Goal: Task Accomplishment & Management: Manage account settings

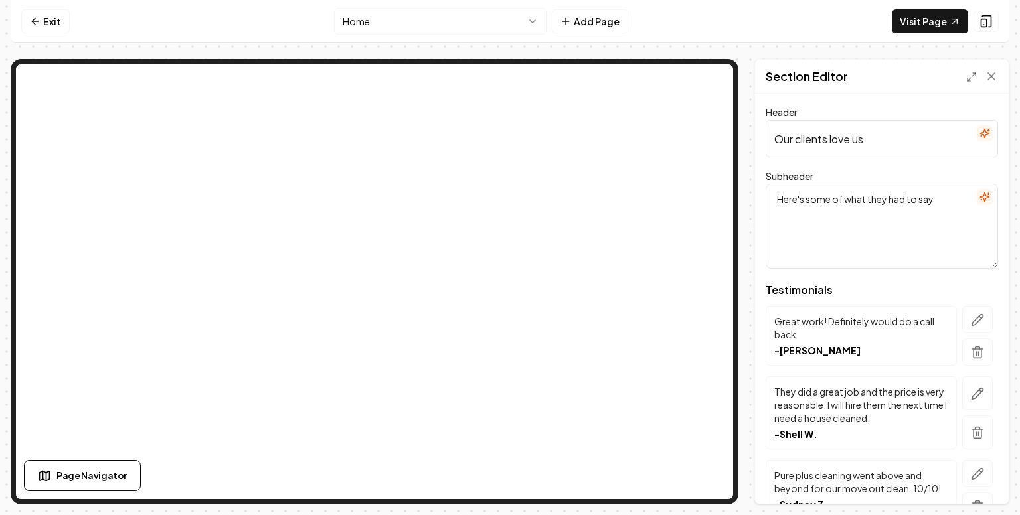
drag, startPoint x: 886, startPoint y: 143, endPoint x: 760, endPoint y: 145, distance: 126.2
click at [760, 145] on div "Header Our clients love us Subheader Here's some of what they had to say Testim…" at bounding box center [882, 299] width 254 height 410
paste input "Trusted Professionals, Happy Home"
type input "Trusted Professionals, Happy Homes"
drag, startPoint x: 940, startPoint y: 201, endPoint x: 746, endPoint y: 199, distance: 193.9
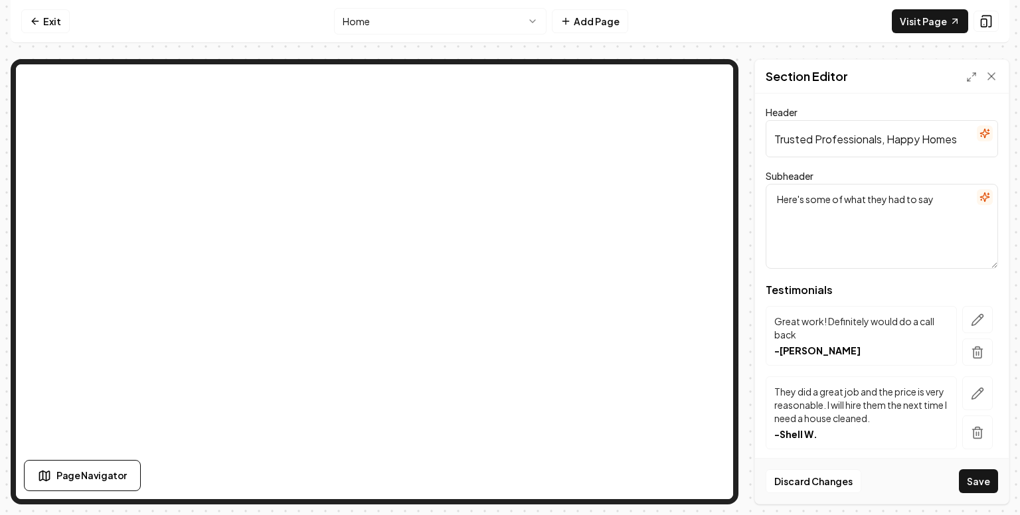
click at [746, 199] on div "Page Settings Section Editor Header Trusted Professionals, Happy Homes Subheade…" at bounding box center [510, 282] width 999 height 446
paste textarea "See why homeowners rely on Pure Plus Cleaning for dependable, professional, and…"
type textarea "See why homeowners rely on Pure Plus Cleaning for dependable, professional, and…"
click at [984, 485] on button "Save" at bounding box center [978, 482] width 39 height 24
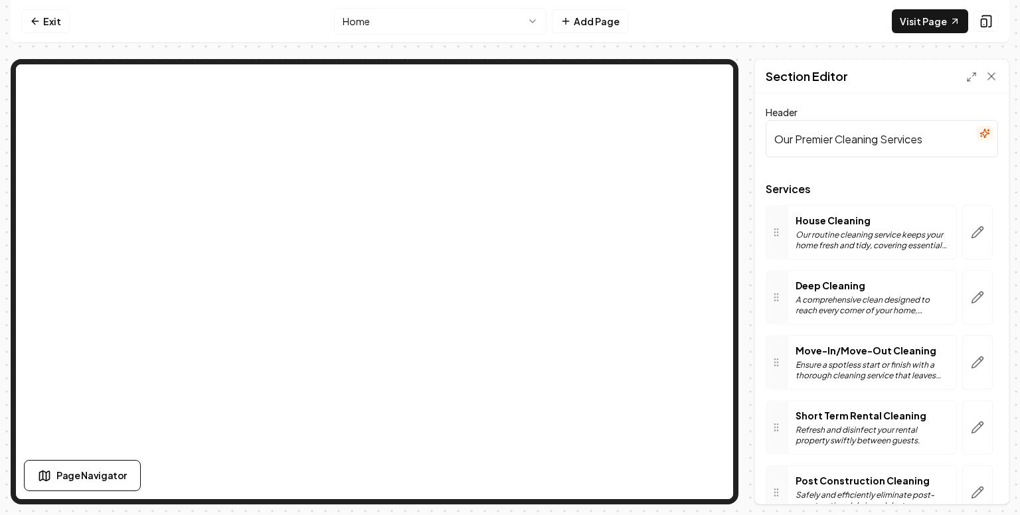
drag, startPoint x: 932, startPoint y: 141, endPoint x: 727, endPoint y: 179, distance: 208.6
click at [665, 118] on div "Page Settings Section Editor Header Our Premier Cleaning Services Services Hous…" at bounding box center [510, 282] width 999 height 446
type input "Best House Cleaning Services In Winter Park, FL"
click at [982, 481] on button "Save" at bounding box center [978, 482] width 39 height 24
click at [971, 238] on icon "button" at bounding box center [977, 232] width 13 height 13
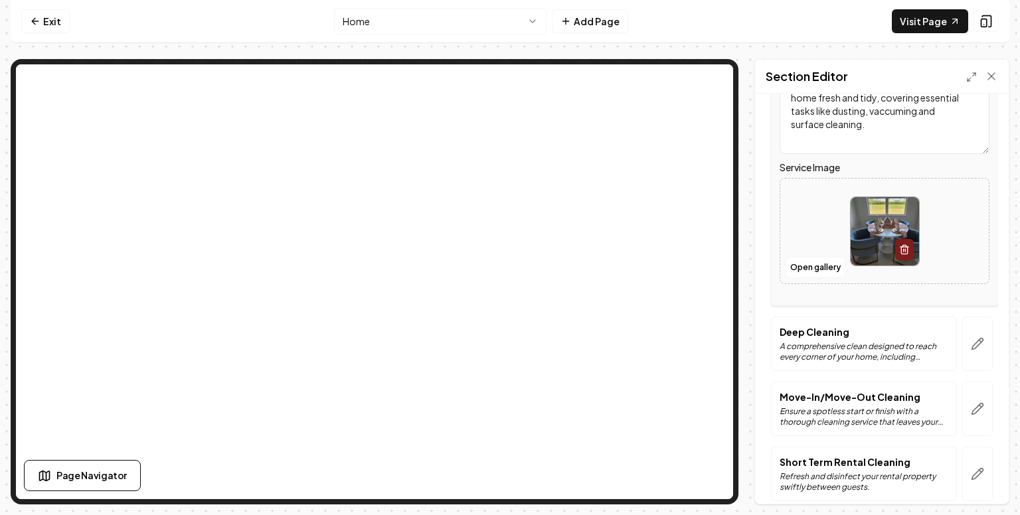
scroll to position [226, 0]
click at [833, 335] on p "Deep Cleaning" at bounding box center [864, 330] width 169 height 13
click at [972, 344] on icon "button" at bounding box center [977, 342] width 11 height 11
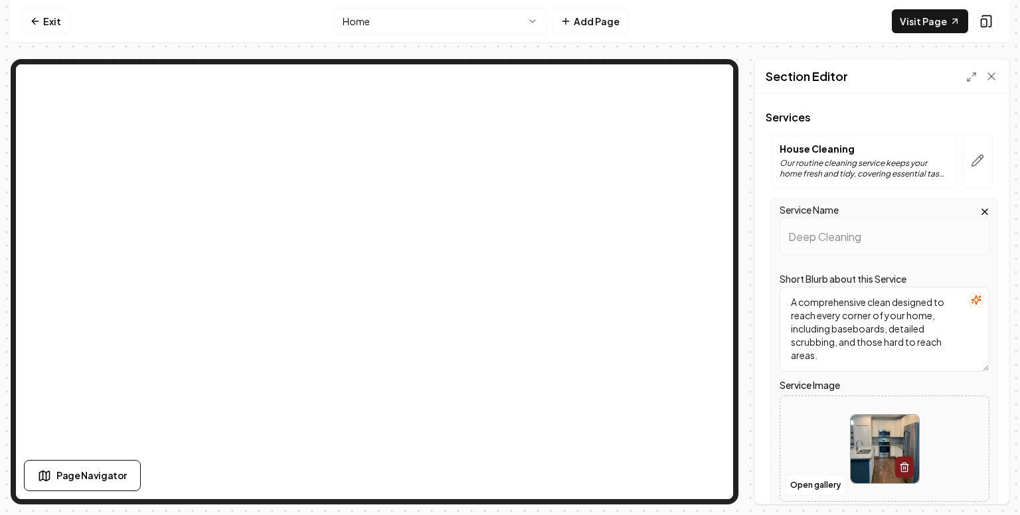
scroll to position [72, 0]
click at [980, 210] on icon "button" at bounding box center [985, 212] width 11 height 11
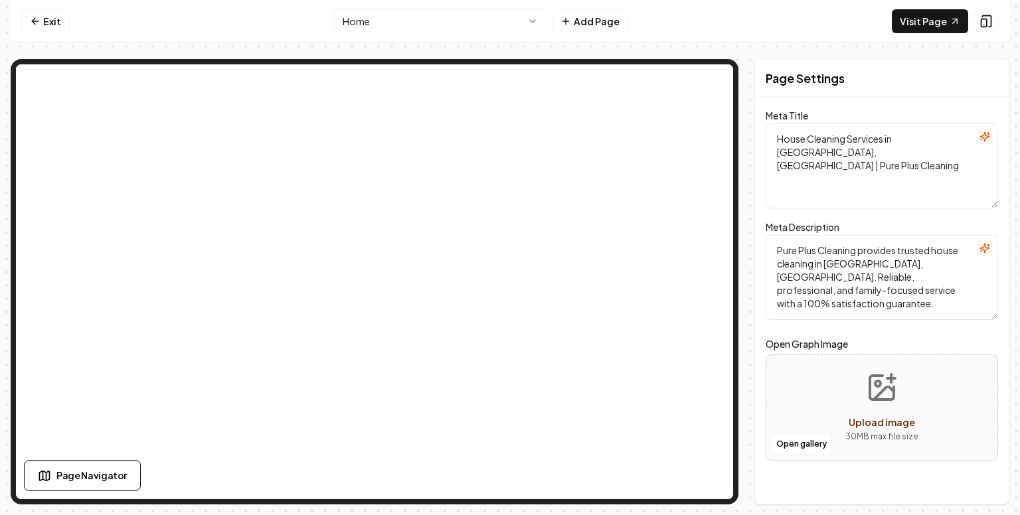
scroll to position [0, 0]
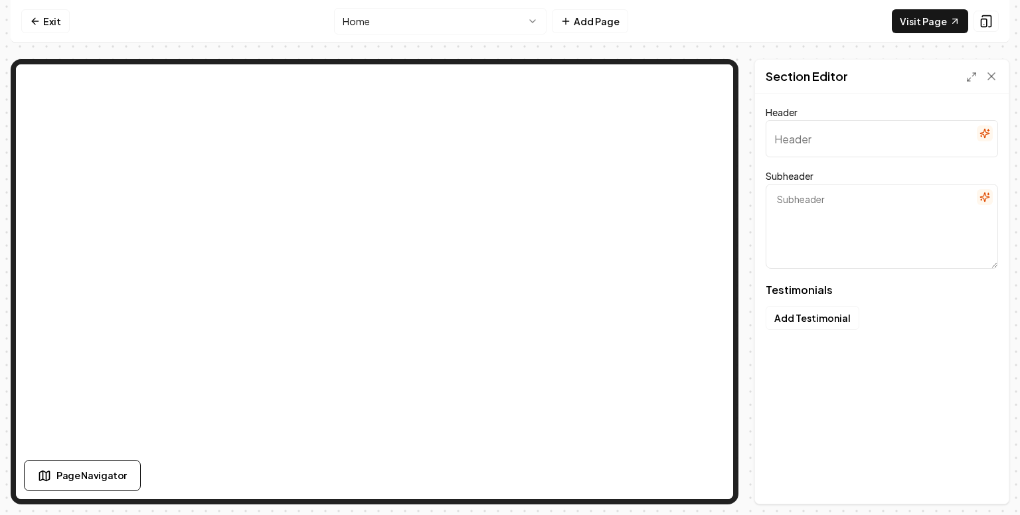
type input "Trusted Professionals, Happy Homes"
type textarea "See why homeowners rely on Pure Plus Cleaning for dependable, professional, and…"
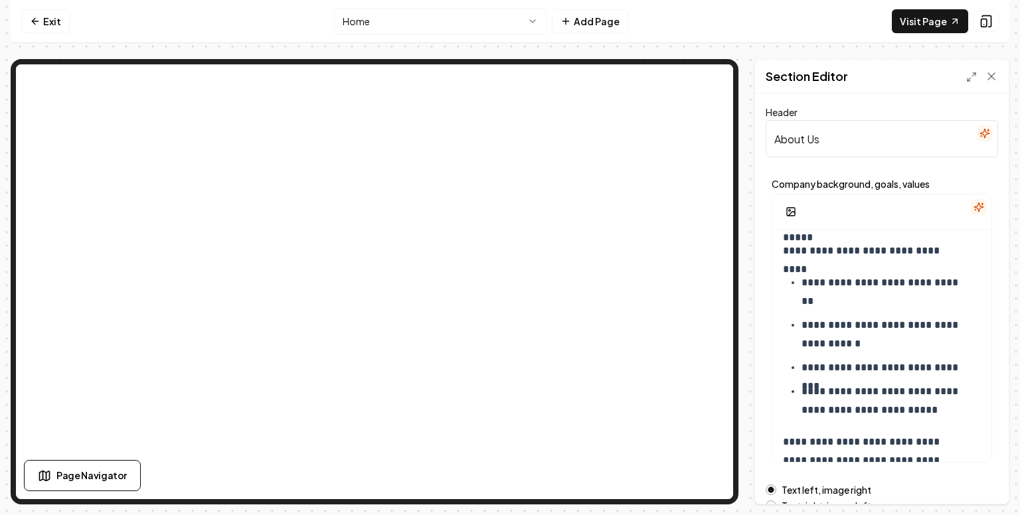
scroll to position [442, 0]
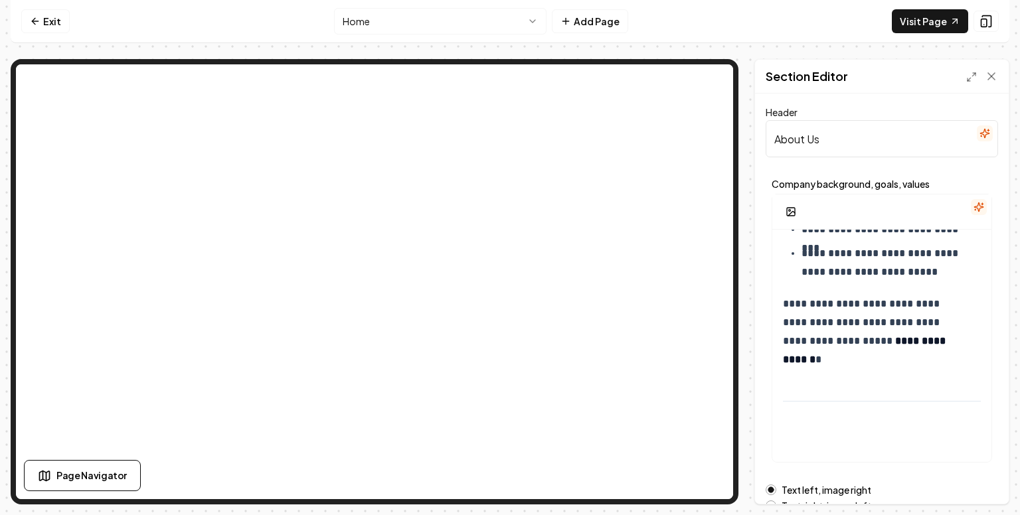
click at [498, 21] on html "**********" at bounding box center [510, 257] width 1020 height 515
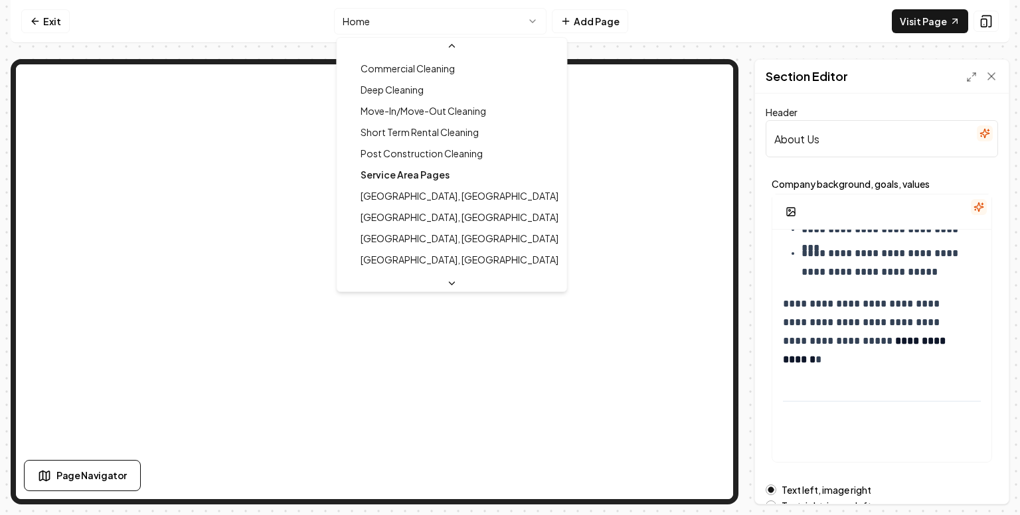
scroll to position [128, 0]
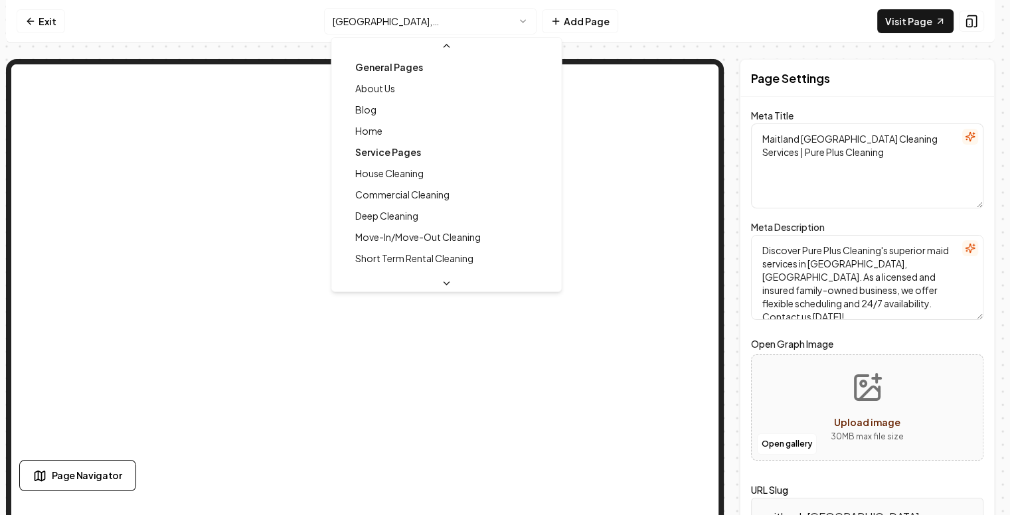
click at [479, 11] on html "Computer Required This feature is only available on a computer. Please switch t…" at bounding box center [505, 257] width 1010 height 515
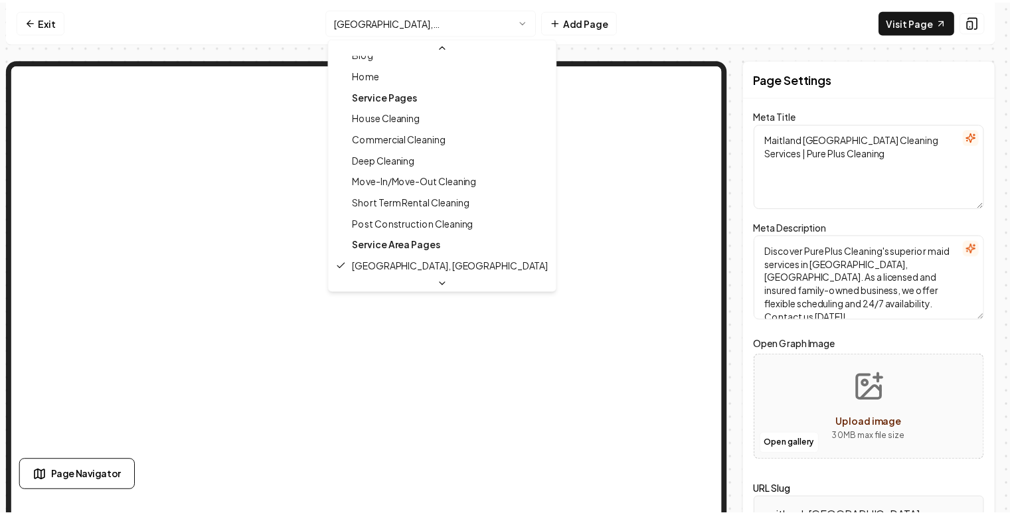
scroll to position [14, 0]
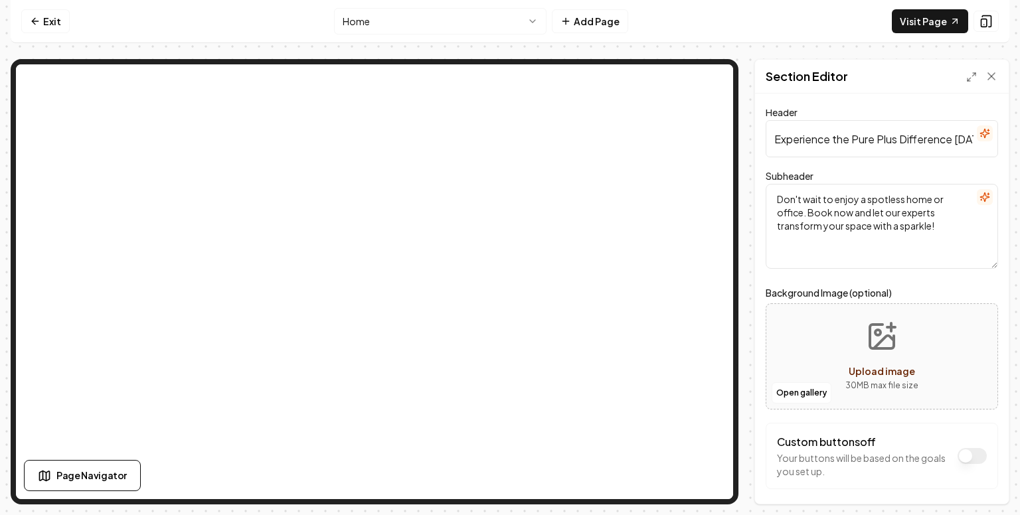
click at [500, 19] on html "Computer Required This feature is only available on a computer. Please switch t…" at bounding box center [510, 257] width 1020 height 515
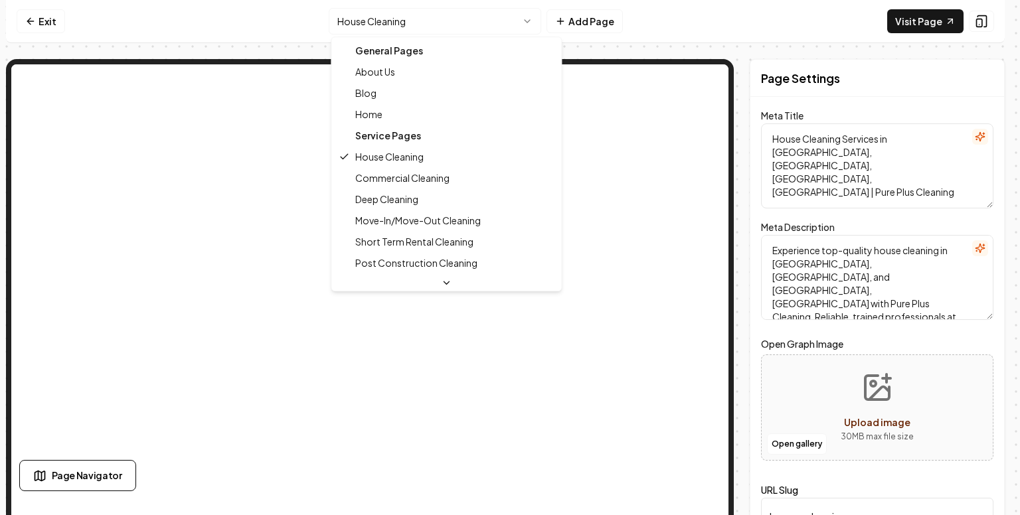
click at [433, 19] on html "Computer Required This feature is only available on a computer. Please switch t…" at bounding box center [510, 257] width 1020 height 515
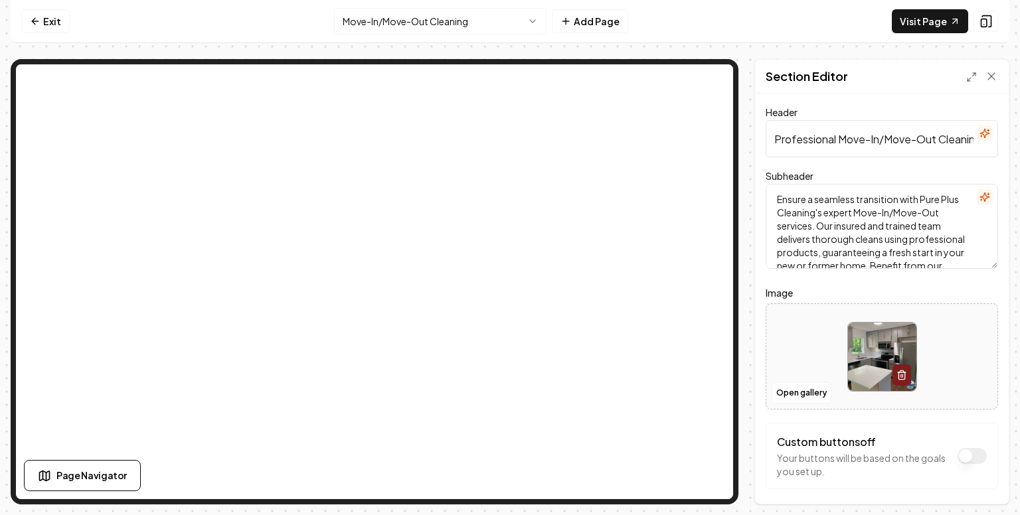
drag, startPoint x: 839, startPoint y: 137, endPoint x: 733, endPoint y: 136, distance: 106.3
click at [715, 72] on div "Page Settings Section Editor Header Professional Move-In/Move-Out Cleaning Serv…" at bounding box center [510, 282] width 999 height 446
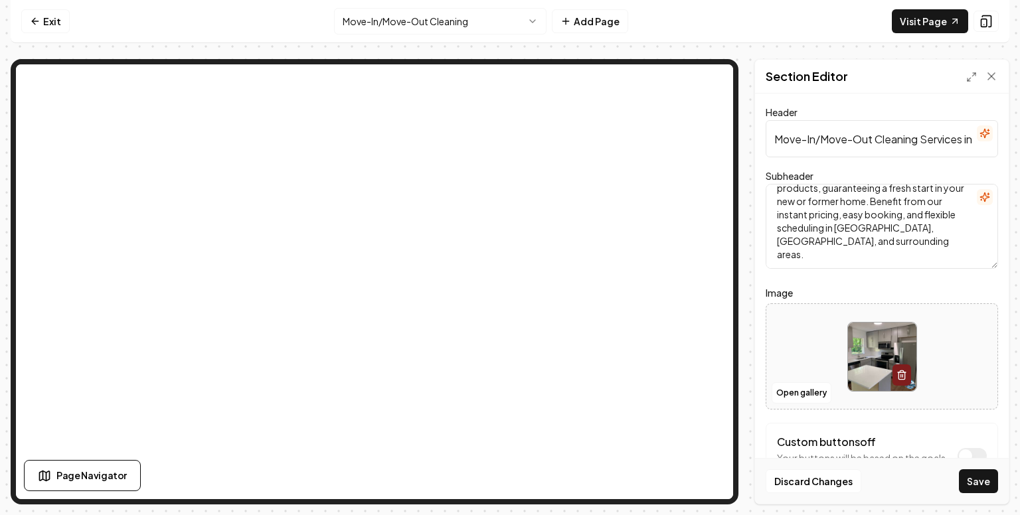
scroll to position [0, 86]
drag, startPoint x: 775, startPoint y: 136, endPoint x: 986, endPoint y: 154, distance: 211.3
click at [986, 154] on input "Move-In/Move-Out Cleaning Services in [GEOGRAPHIC_DATA], [GEOGRAPHIC_DATA]" at bounding box center [882, 138] width 232 height 37
type input "Move-In/Move-Out Cleaning Services in [GEOGRAPHIC_DATA], [GEOGRAPHIC_DATA]"
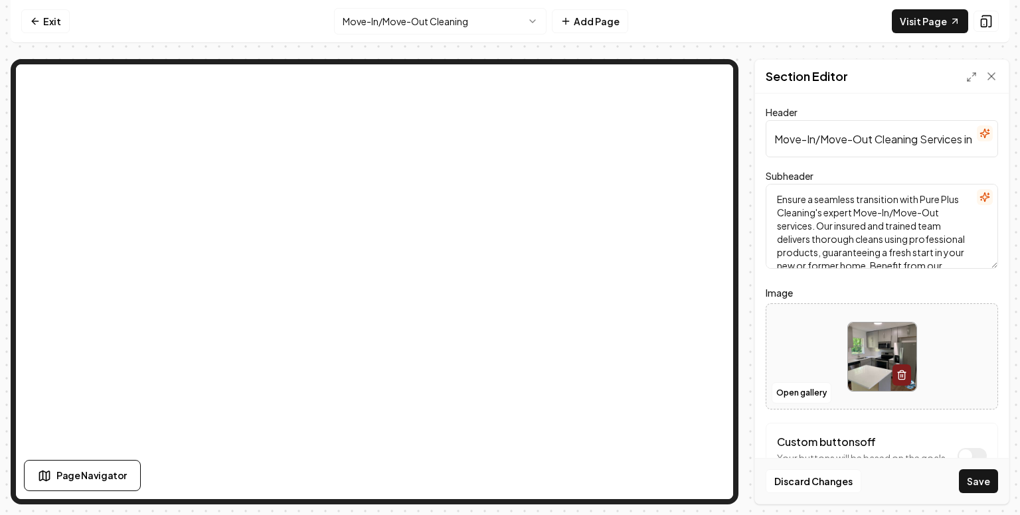
drag, startPoint x: 816, startPoint y: 258, endPoint x: 768, endPoint y: 174, distance: 97.0
click at [768, 174] on div "Subheader Ensure a seamless transition with Pure Plus Cleaning's expert Move-In…" at bounding box center [882, 218] width 232 height 101
paste textarea "Make moving easier with Pure Plus Cleaning’s Move-In/Move-Out Cleaning Services…"
type textarea "Make moving easier with Pure Plus Cleaning’s Move-In/Move-Out Cleaning Services…"
click at [865, 360] on img at bounding box center [882, 357] width 68 height 68
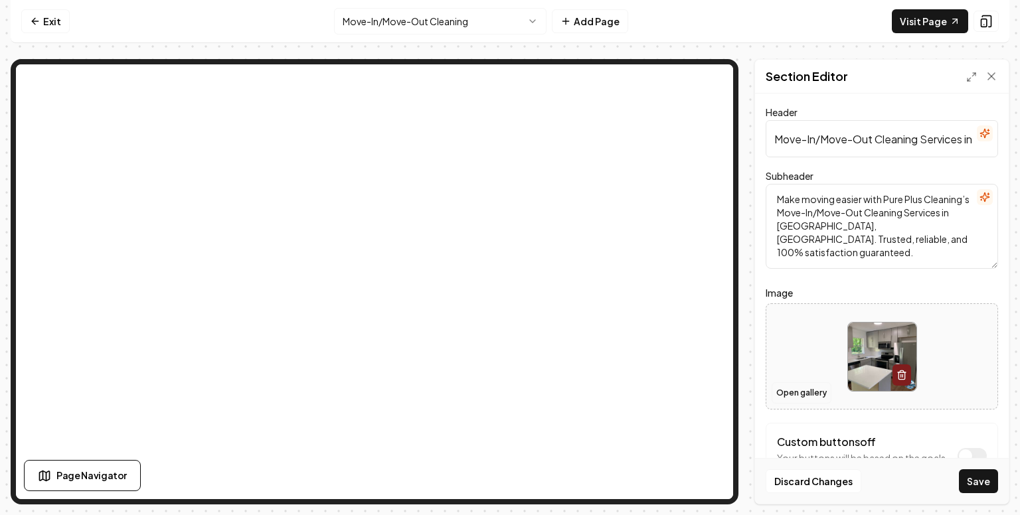
click at [797, 393] on button "Open gallery" at bounding box center [802, 393] width 60 height 21
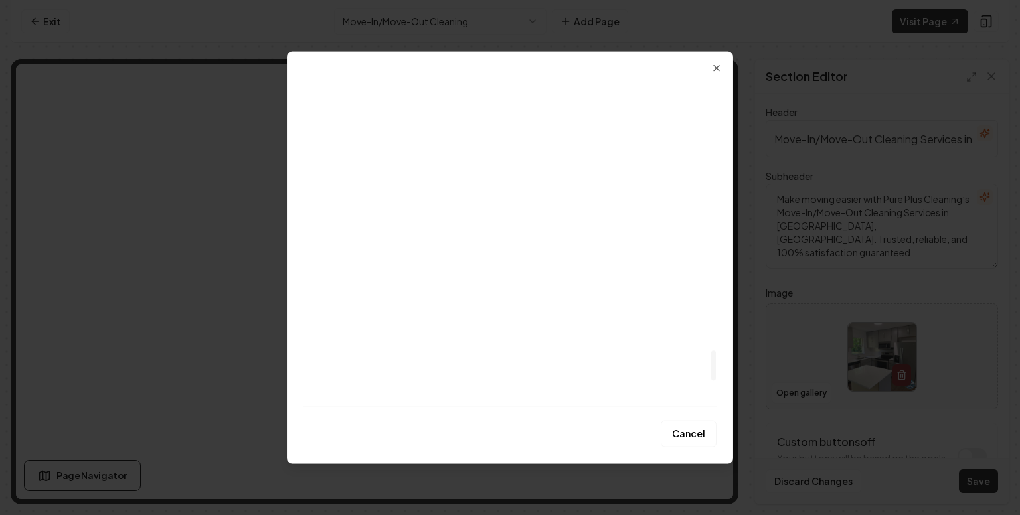
scroll to position [3000, 0]
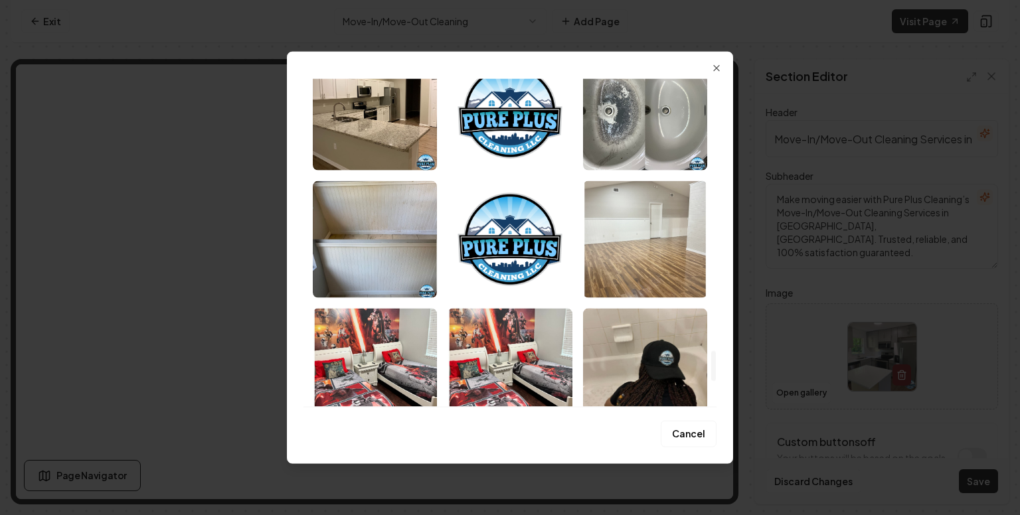
click at [628, 262] on img "Select image image_671be682e375273f60f0251d.webp" at bounding box center [645, 239] width 124 height 117
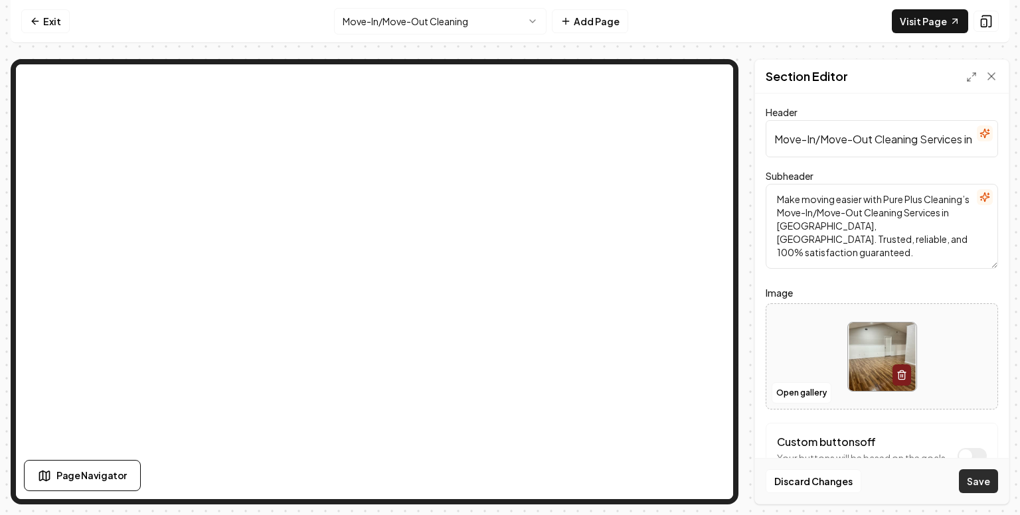
click at [978, 485] on button "Save" at bounding box center [978, 482] width 39 height 24
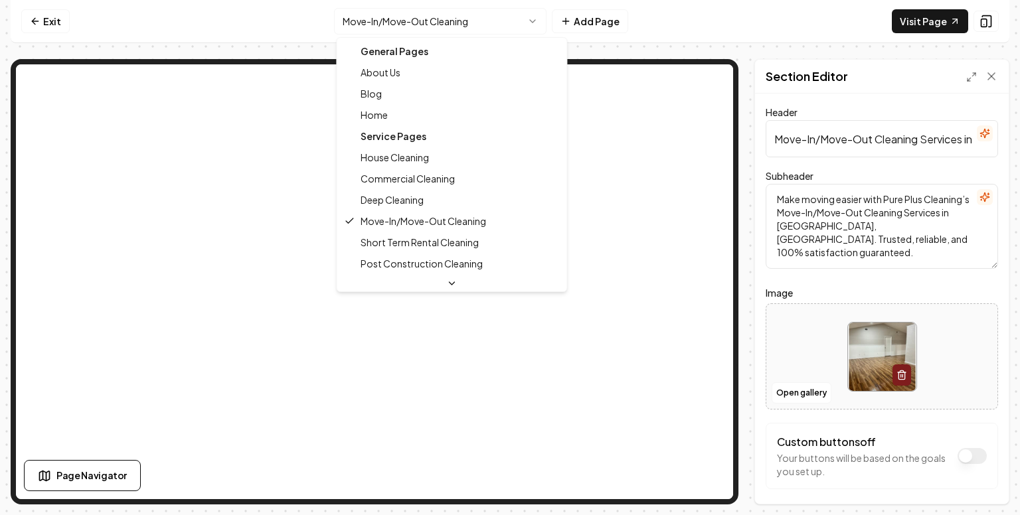
click at [528, 19] on html "Computer Required This feature is only available on a computer. Please switch t…" at bounding box center [510, 257] width 1020 height 515
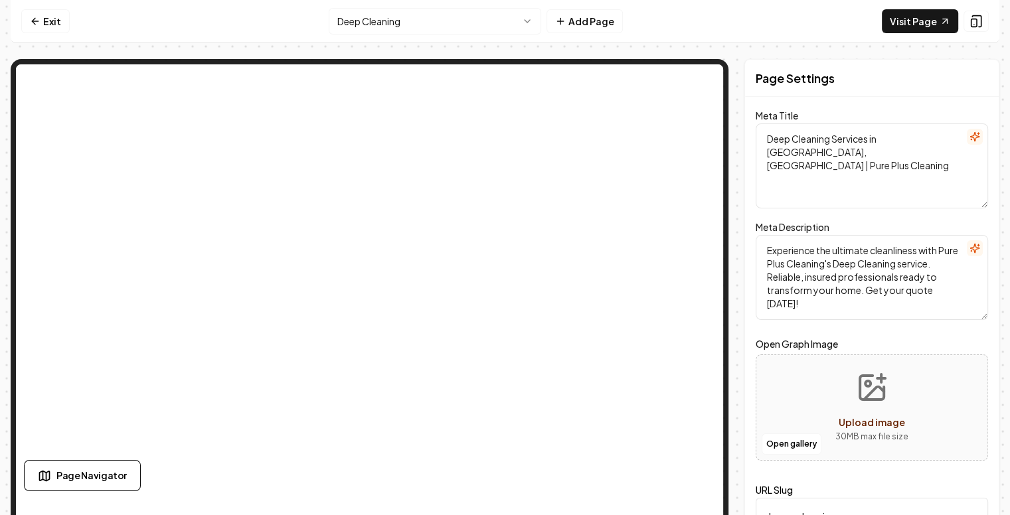
drag, startPoint x: 863, startPoint y: 155, endPoint x: 756, endPoint y: 127, distance: 109.9
click at [756, 127] on div "Page Settings Meta Title Deep Cleaning Services in [GEOGRAPHIC_DATA], [GEOGRAPH…" at bounding box center [871, 304] width 255 height 490
drag, startPoint x: 971, startPoint y: 296, endPoint x: 755, endPoint y: 259, distance: 218.9
click at [755, 259] on div "Page Settings Meta Title Deep Cleaning Services in [GEOGRAPHIC_DATA], [GEOGRAPH…" at bounding box center [871, 304] width 255 height 490
click at [936, 314] on textarea "Experience the ultimate cleanliness with Pure Plus Cleaning's Deep Cleaning ser…" at bounding box center [872, 277] width 232 height 85
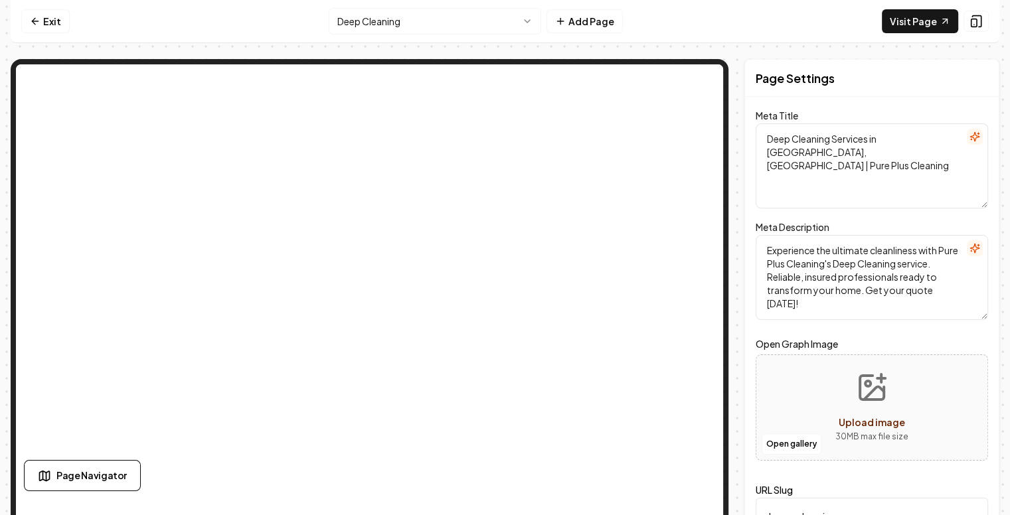
drag, startPoint x: 972, startPoint y: 290, endPoint x: 747, endPoint y: 245, distance: 229.0
click at [747, 245] on div "Page Settings Meta Title Deep Cleaning Services in [GEOGRAPHIC_DATA], [GEOGRAPH…" at bounding box center [505, 304] width 989 height 490
paste textarea "Pure Plus Cleaning delivers thorough Deep Cleaning Services in [GEOGRAPHIC_DATA…"
type textarea "Pure Plus Cleaning delivers thorough Deep Cleaning Services in [GEOGRAPHIC_DATA…"
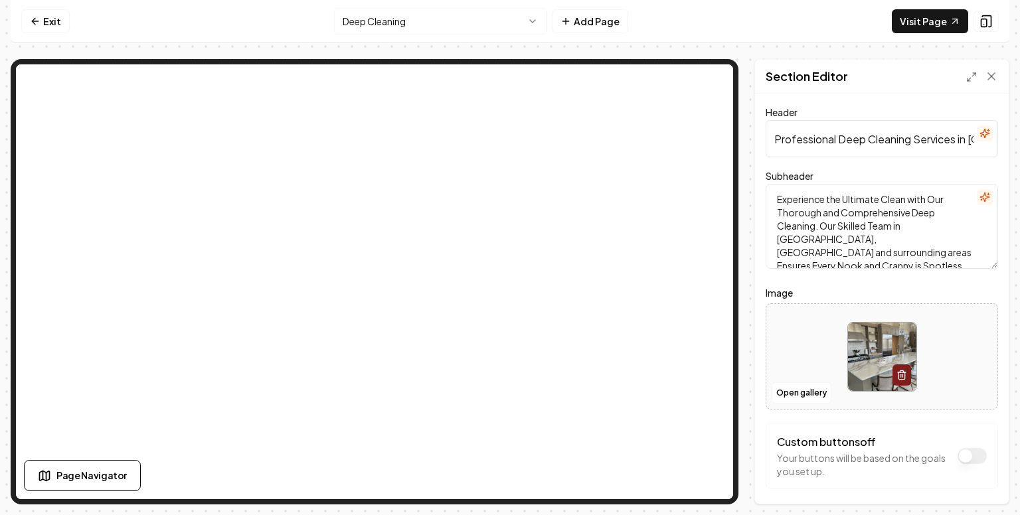
drag, startPoint x: 836, startPoint y: 137, endPoint x: 735, endPoint y: 140, distance: 101.7
click at [735, 140] on div "Page Settings Section Editor Header Professional Deep Cleaning Services in [GEO…" at bounding box center [510, 282] width 999 height 446
drag, startPoint x: 774, startPoint y: 138, endPoint x: 990, endPoint y: 151, distance: 216.2
click at [990, 151] on div "Header Deep Cleaning Services in [GEOGRAPHIC_DATA], [GEOGRAPHIC_DATA] Subheader…" at bounding box center [882, 299] width 254 height 410
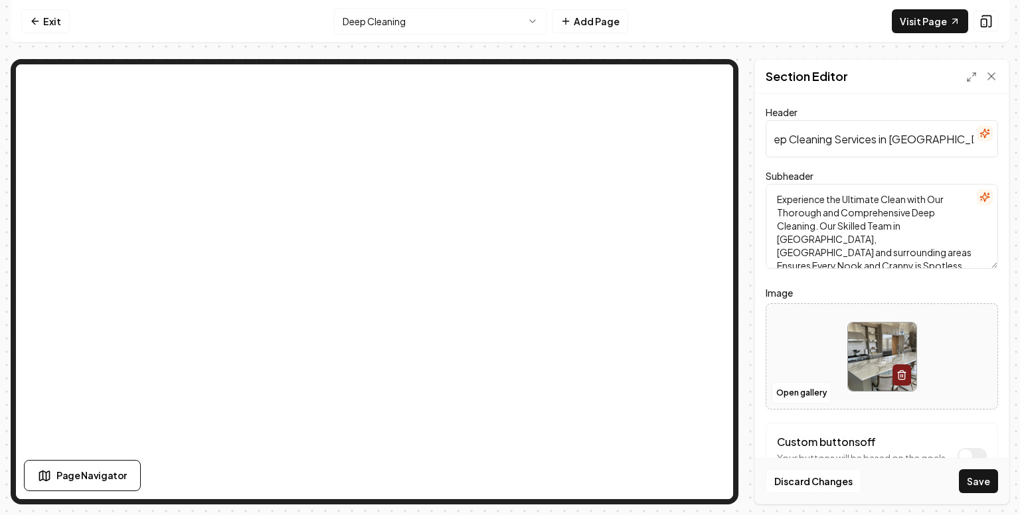
type input "Deep Cleaning Services in [GEOGRAPHIC_DATA], [GEOGRAPHIC_DATA]"
click at [898, 248] on textarea "Experience the Ultimate Clean with Our Thorough and Comprehensive Deep Cleaning…" at bounding box center [882, 226] width 232 height 85
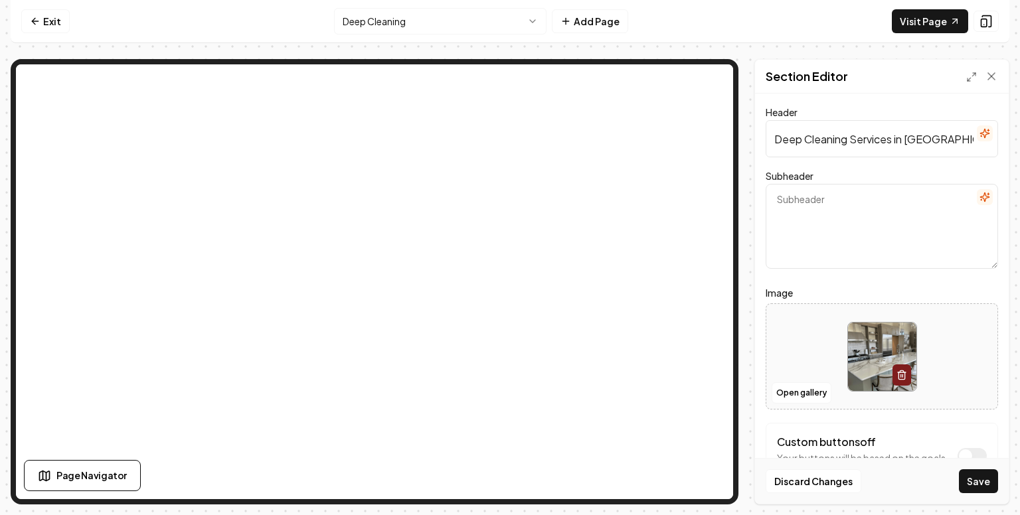
paste textarea "“From top to bottom, we make your Winter Park home shine with professional, tru…"
type textarea "“From top to bottom, we make your Winter Park home shine with professional, tru…"
click at [978, 489] on button "Save" at bounding box center [978, 482] width 39 height 24
click at [978, 489] on div "Discard Changes Save" at bounding box center [882, 481] width 254 height 46
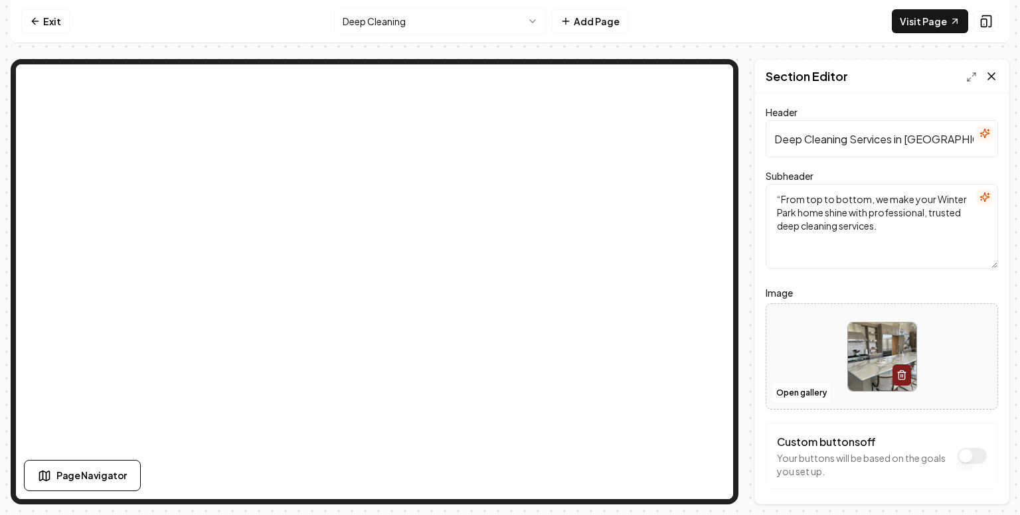
click at [994, 75] on icon at bounding box center [991, 76] width 13 height 13
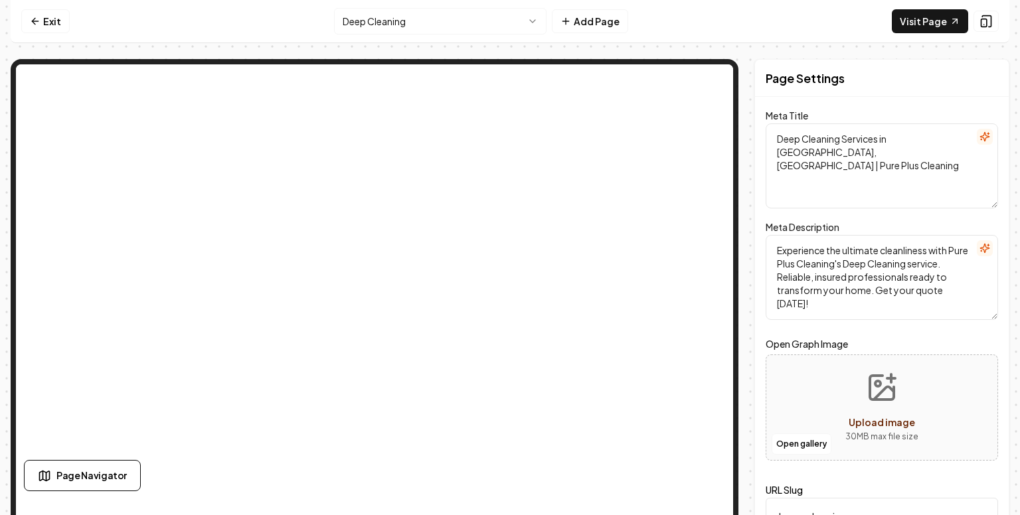
click at [501, 19] on html "Computer Required This feature is only available on a computer. Please switch t…" at bounding box center [510, 257] width 1020 height 515
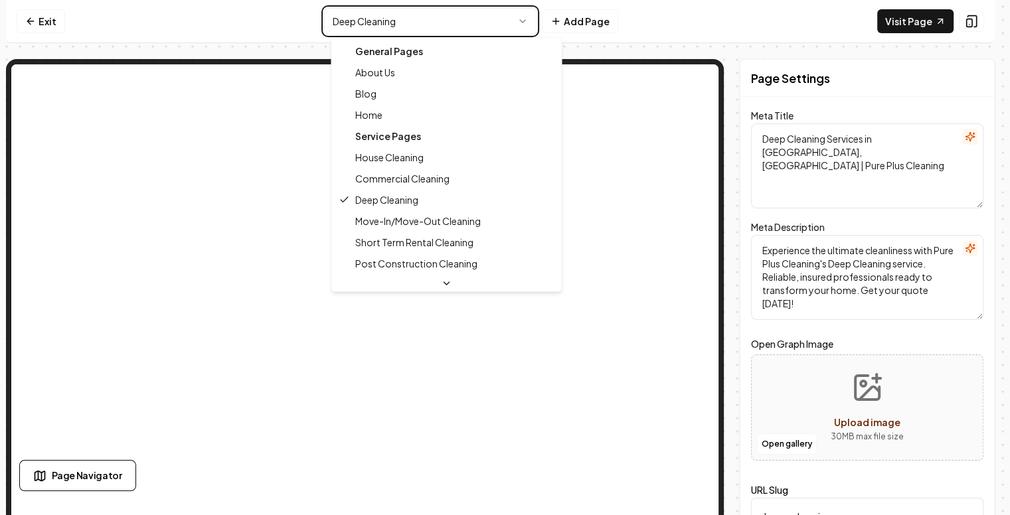
type textarea "House Cleaning Services in [GEOGRAPHIC_DATA], [GEOGRAPHIC_DATA], [GEOGRAPHIC_DA…"
type textarea "Experience top-quality house cleaning in [GEOGRAPHIC_DATA], [GEOGRAPHIC_DATA], …"
type input "house-cleaning"
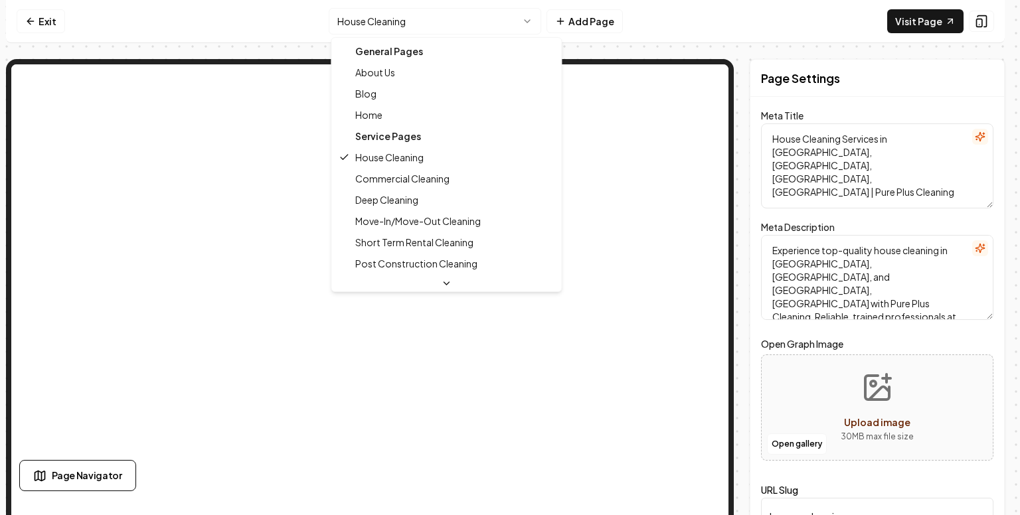
click at [523, 17] on html "Computer Required This feature is only available on a computer. Please switch t…" at bounding box center [510, 257] width 1020 height 515
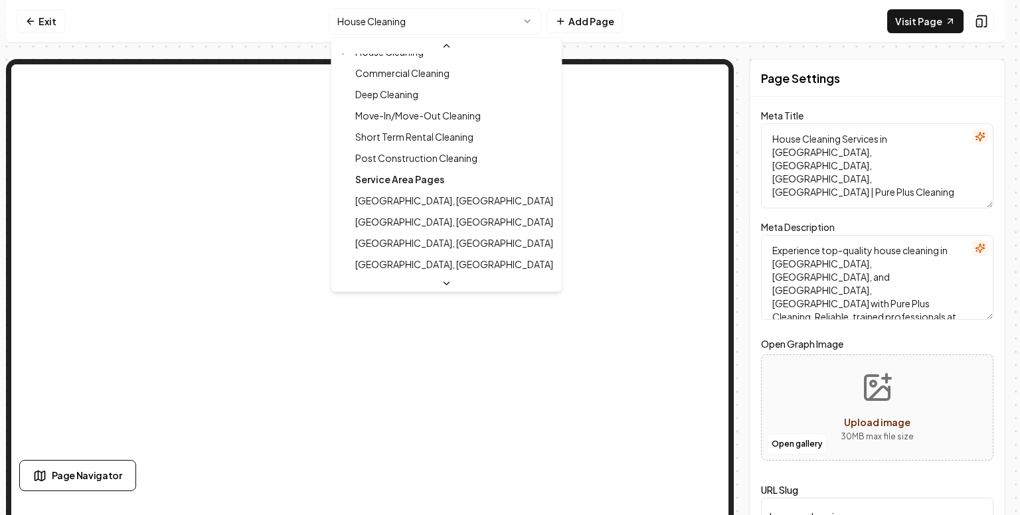
scroll to position [128, 0]
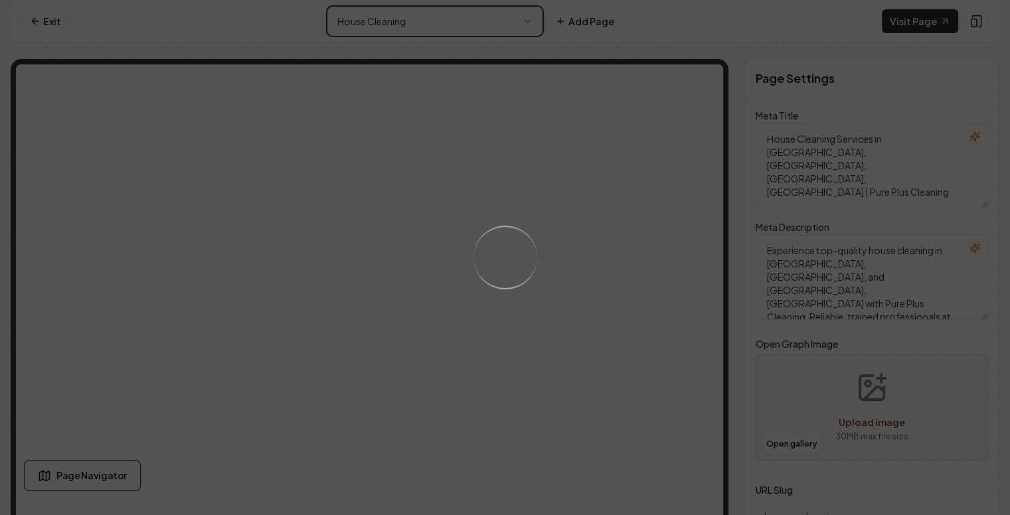
type textarea "Maitland [GEOGRAPHIC_DATA] Cleaning Services | Pure Plus Cleaning"
type textarea "Discover Pure Plus Cleaning's superior maid services in [GEOGRAPHIC_DATA], [GEO…"
type input "maitland-[GEOGRAPHIC_DATA]"
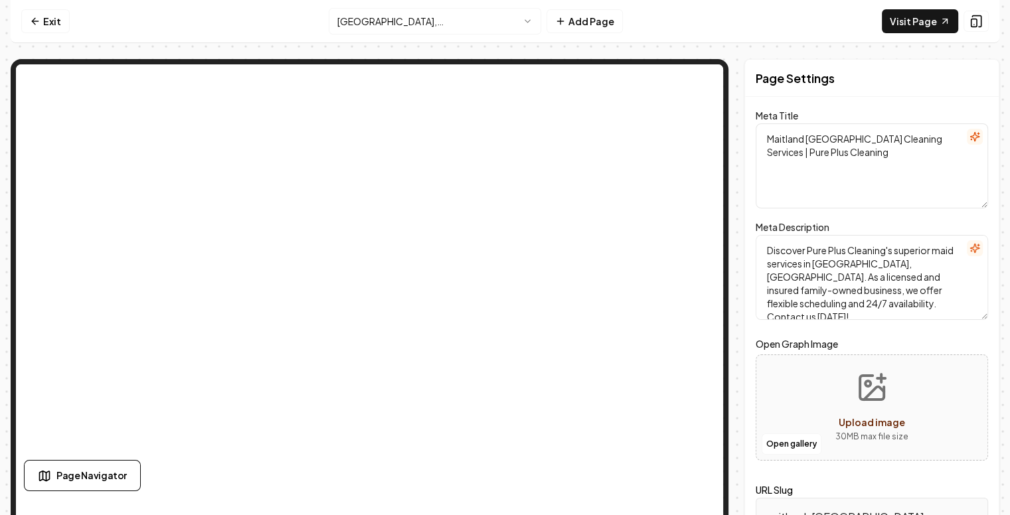
drag, startPoint x: 903, startPoint y: 138, endPoint x: 764, endPoint y: 142, distance: 139.5
click at [764, 142] on textarea "Maitland [GEOGRAPHIC_DATA] Cleaning Services | Pure Plus Cleaning" at bounding box center [872, 166] width 232 height 85
drag, startPoint x: 844, startPoint y: 160, endPoint x: 768, endPoint y: 138, distance: 79.5
click at [768, 138] on textarea "House Cleaning Services In [GEOGRAPHIC_DATA], [GEOGRAPHIC_DATA]| Pure Plus Clea…" at bounding box center [872, 166] width 232 height 85
type textarea "House Cleaning Services In [GEOGRAPHIC_DATA], [GEOGRAPHIC_DATA]| Pure Plus Clea…"
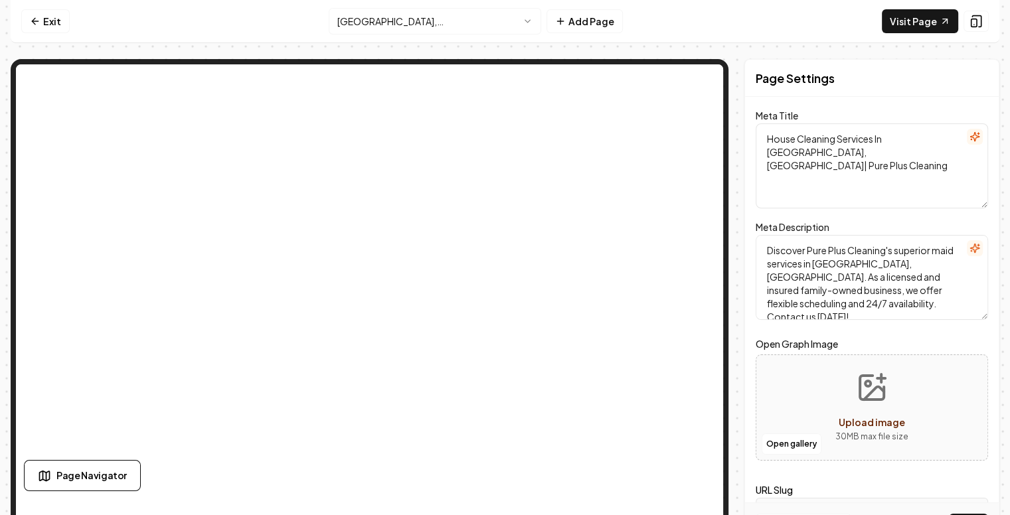
click at [841, 263] on textarea "Discover Pure Plus Cleaning's superior maid services in [GEOGRAPHIC_DATA], [GEO…" at bounding box center [872, 277] width 232 height 85
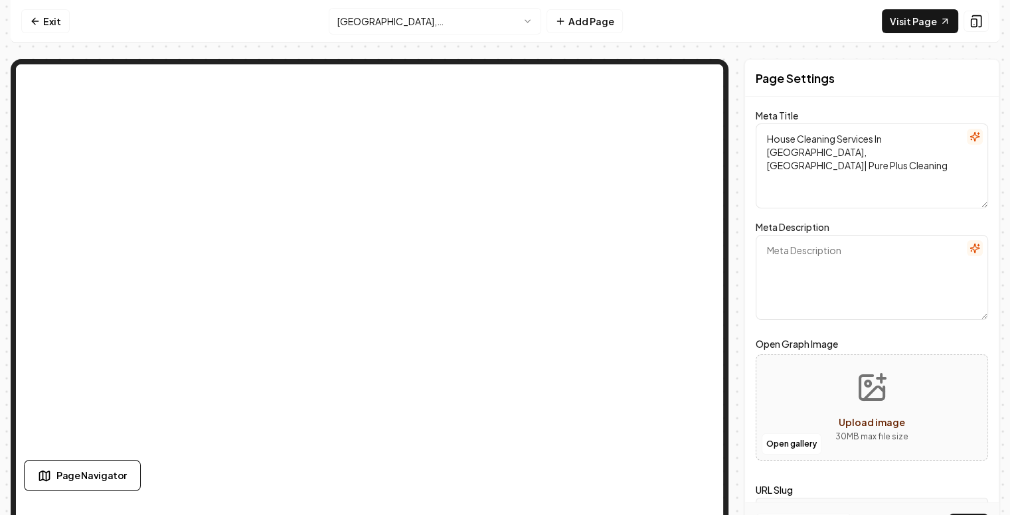
paste textarea "“Pure Plus Cleaning provides professional house cleaning services in [GEOGRAPHI…"
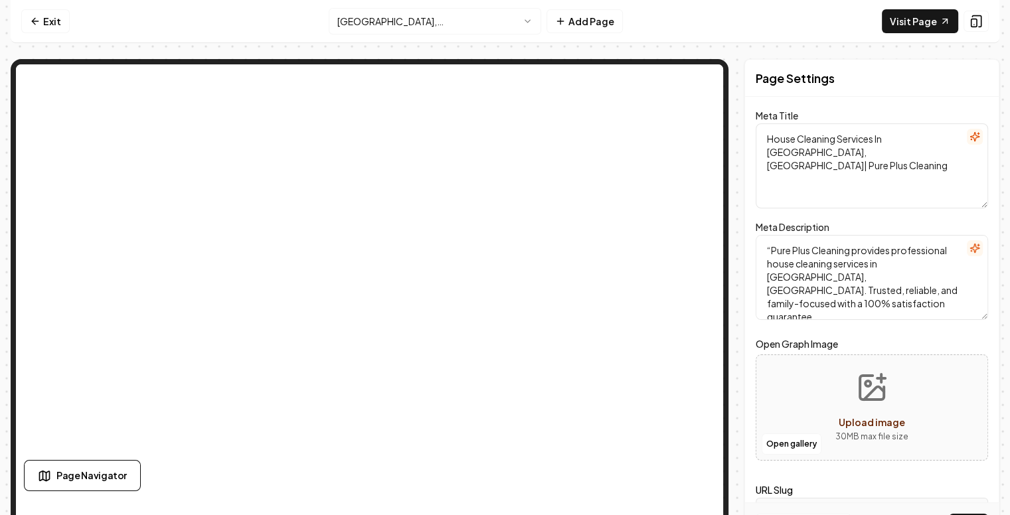
click at [776, 248] on textarea "“Pure Plus Cleaning provides professional house cleaning services in [GEOGRAPHI…" at bounding box center [872, 277] width 232 height 85
type textarea "Pure Plus Cleaning provides professional house cleaning services in [GEOGRAPHIC…"
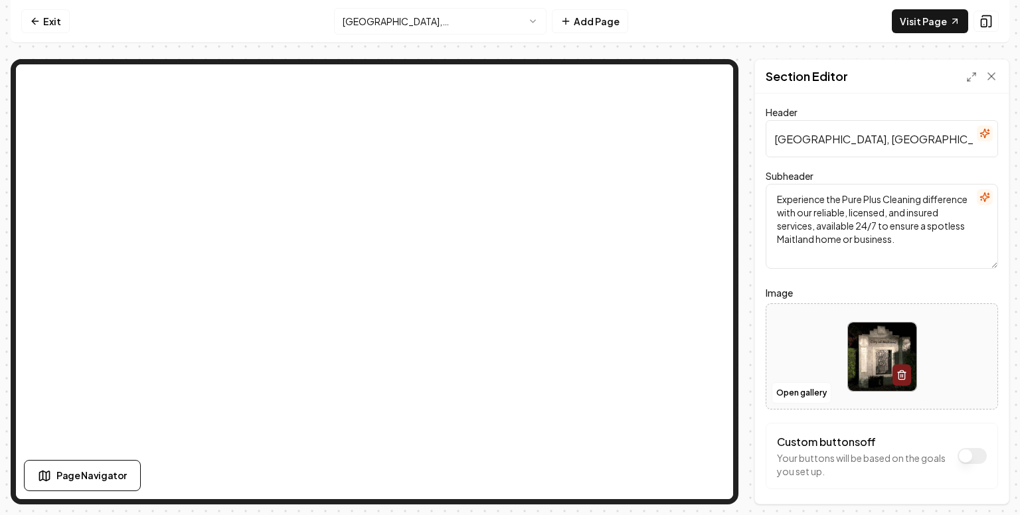
drag, startPoint x: 776, startPoint y: 136, endPoint x: 992, endPoint y: 152, distance: 217.1
click at [992, 152] on div "Header [GEOGRAPHIC_DATA], [GEOGRAPHIC_DATA] Cleaning / Maid Service Subheader E…" at bounding box center [882, 299] width 254 height 410
drag, startPoint x: 775, startPoint y: 139, endPoint x: 972, endPoint y: 145, distance: 196.6
click at [972, 145] on input "House Cleaning Services in [GEOGRAPHIC_DATA], [GEOGRAPHIC_DATA]" at bounding box center [882, 138] width 232 height 37
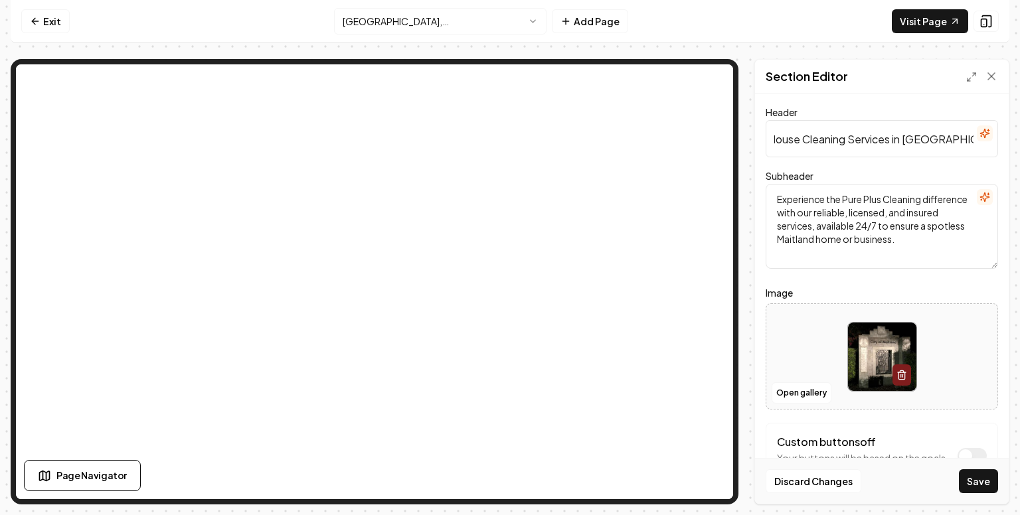
click at [770, 141] on input "House Cleaning Services in [GEOGRAPHIC_DATA], [GEOGRAPHIC_DATA]" at bounding box center [882, 138] width 232 height 37
type input "House Cleaning Services in [GEOGRAPHIC_DATA], [GEOGRAPHIC_DATA]"
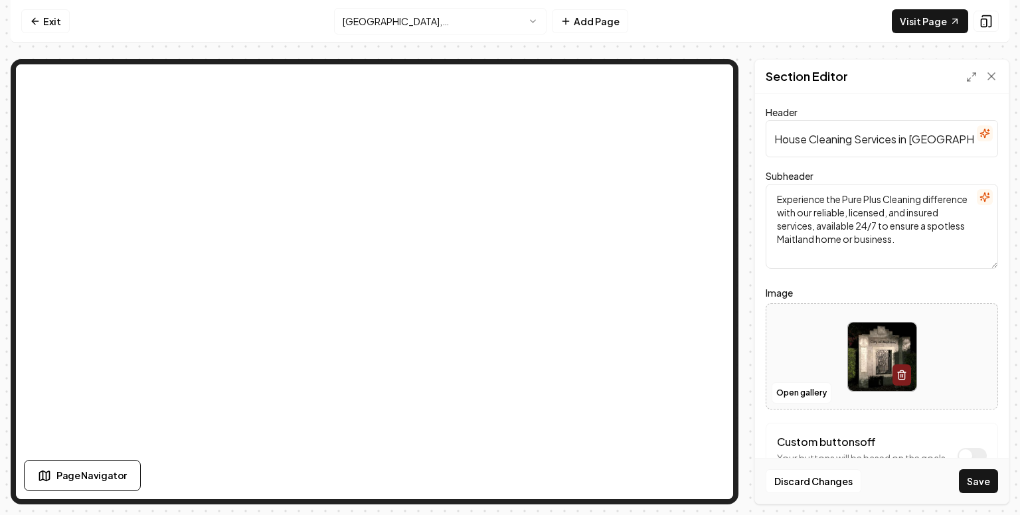
drag, startPoint x: 952, startPoint y: 246, endPoint x: 772, endPoint y: 196, distance: 186.7
click at [772, 196] on textarea "Experience the Pure Plus Cleaning difference with our reliable, licensed, and i…" at bounding box center [882, 226] width 232 height 85
paste textarea "orough, professional house cleaning in [GEOGRAPHIC_DATA], [GEOGRAPHIC_DATA], wi…"
type textarea "Experience thorough, professional house cleaning in [GEOGRAPHIC_DATA], [GEOGRAP…"
click at [978, 485] on button "Save" at bounding box center [978, 482] width 39 height 24
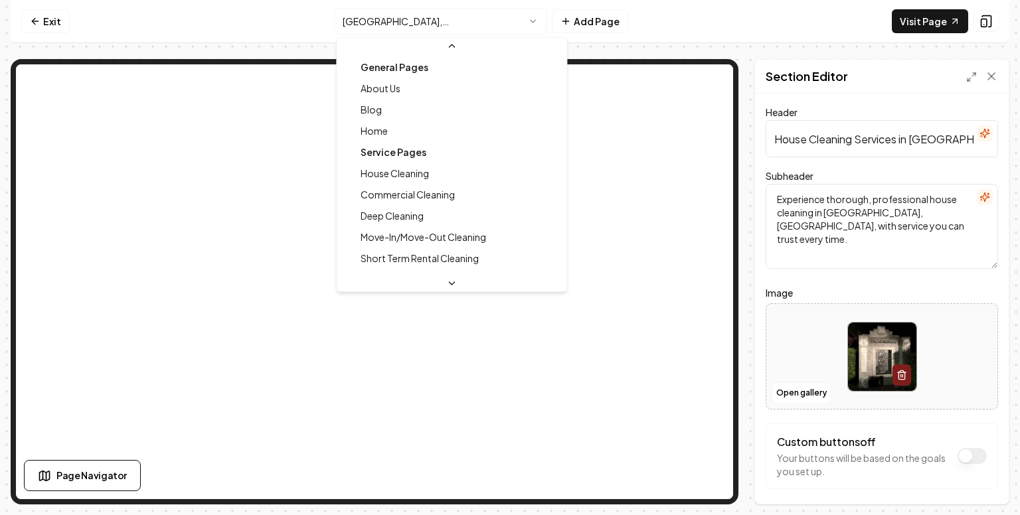
click at [521, 19] on html "Computer Required This feature is only available on a computer. Please switch t…" at bounding box center [510, 257] width 1020 height 515
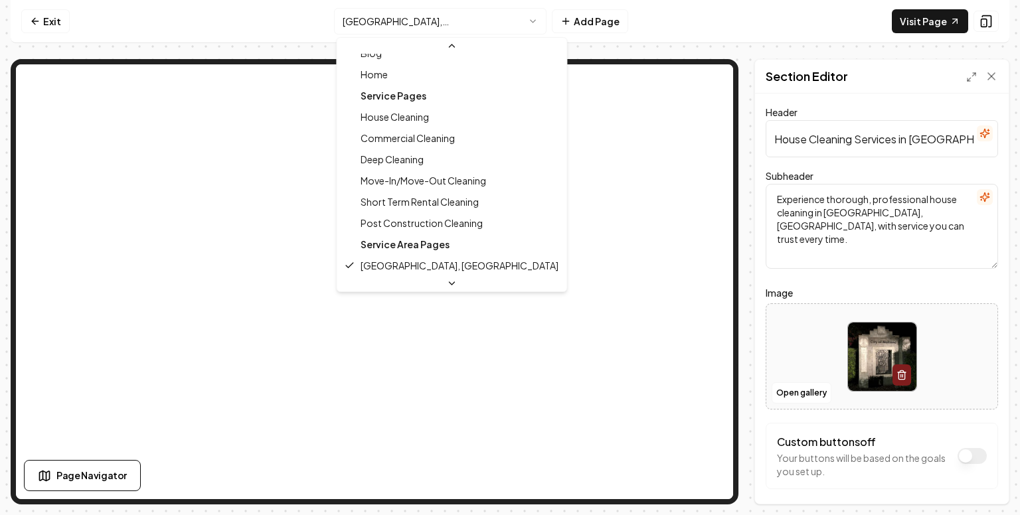
scroll to position [128, 0]
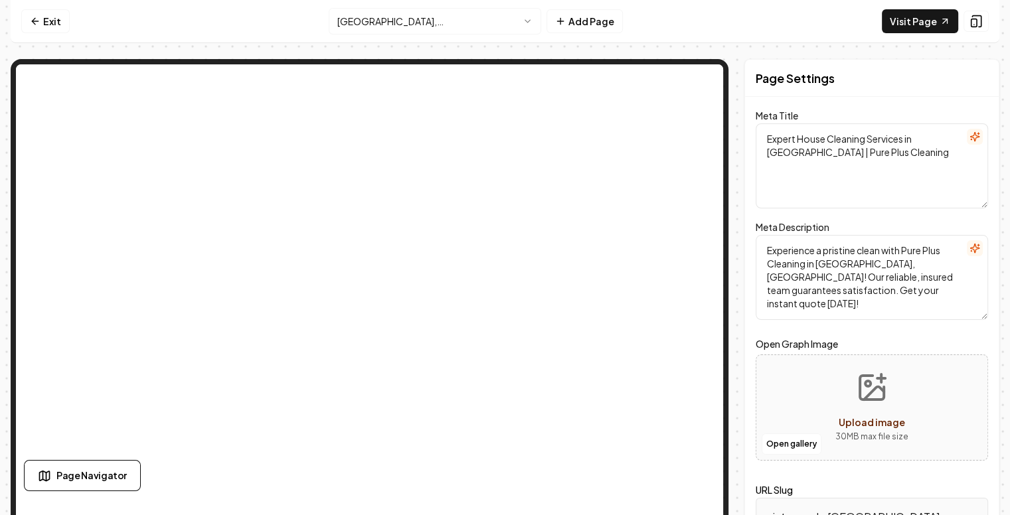
click at [792, 153] on textarea "Expert House Cleaning Services in [GEOGRAPHIC_DATA] | Pure Plus Cleaning" at bounding box center [872, 166] width 232 height 85
drag, startPoint x: 907, startPoint y: 157, endPoint x: 764, endPoint y: 137, distance: 143.5
click at [764, 137] on textarea "Expert House Cleaning Services in [GEOGRAPHIC_DATA] , [GEOGRAPHIC_DATA] | Pure …" at bounding box center [872, 166] width 232 height 85
type textarea "Expert House Cleaning Services in [GEOGRAPHIC_DATA] , [GEOGRAPHIC_DATA] | Pure …"
drag, startPoint x: 906, startPoint y: 290, endPoint x: 763, endPoint y: 240, distance: 151.4
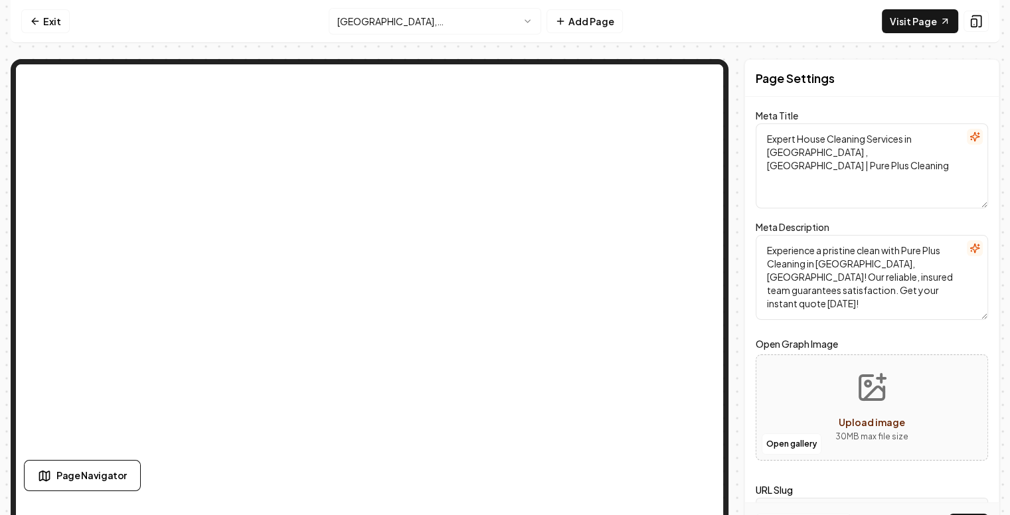
click at [763, 240] on textarea "Experience a pristine clean with Pure Plus Cleaning in [GEOGRAPHIC_DATA], [GEOG…" at bounding box center [872, 277] width 232 height 85
paste textarea "Pure Plus Cleaning provides expert house cleaning services in [GEOGRAPHIC_DATA]…"
type textarea "Pure Plus Cleaning provides expert house cleaning services in [GEOGRAPHIC_DATA]…"
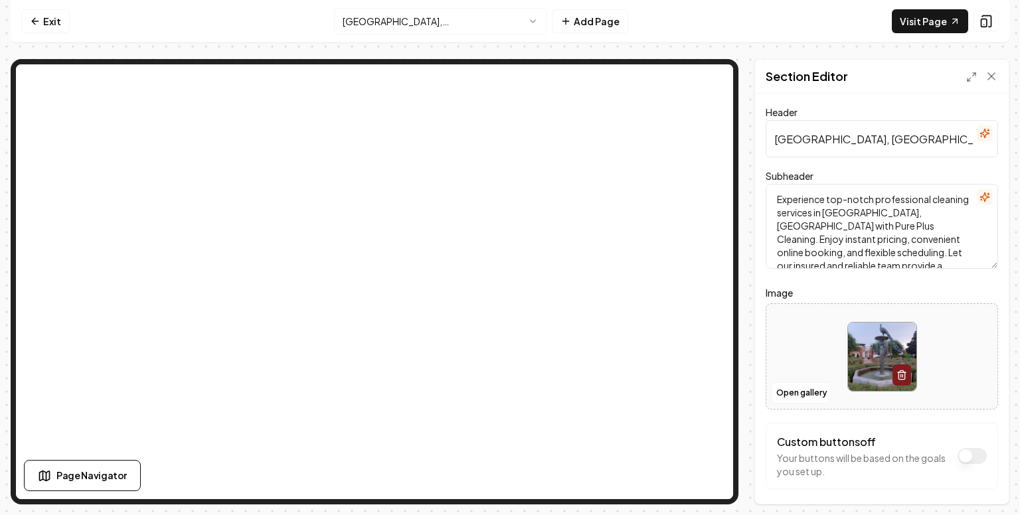
click at [776, 139] on input "[GEOGRAPHIC_DATA], [GEOGRAPHIC_DATA] Cleaning Service" at bounding box center [882, 138] width 232 height 37
drag, startPoint x: 879, startPoint y: 138, endPoint x: 1003, endPoint y: 149, distance: 124.6
click at [1003, 149] on div "Header House Cleaning in [GEOGRAPHIC_DATA], [GEOGRAPHIC_DATA] Cleaning Service …" at bounding box center [882, 299] width 254 height 410
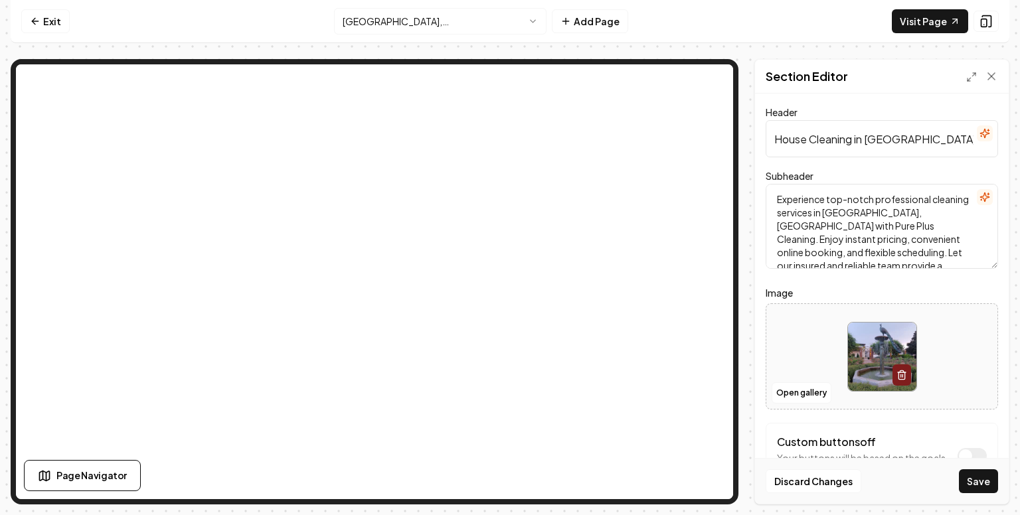
click at [774, 137] on input "House Cleaning in [GEOGRAPHIC_DATA], [GEOGRAPHIC_DATA]" at bounding box center [882, 138] width 232 height 37
click at [878, 133] on input "Best House Cleaning in [GEOGRAPHIC_DATA], [GEOGRAPHIC_DATA]" at bounding box center [882, 138] width 232 height 37
type input "Best House Cleaning Services in [GEOGRAPHIC_DATA], [GEOGRAPHIC_DATA]"
click at [886, 221] on textarea "Experience top-notch professional cleaning services in [GEOGRAPHIC_DATA], [GEOG…" at bounding box center [882, 226] width 232 height 85
click at [781, 139] on input "Best House Cleaning Services in [GEOGRAPHIC_DATA], [GEOGRAPHIC_DATA]" at bounding box center [882, 138] width 232 height 37
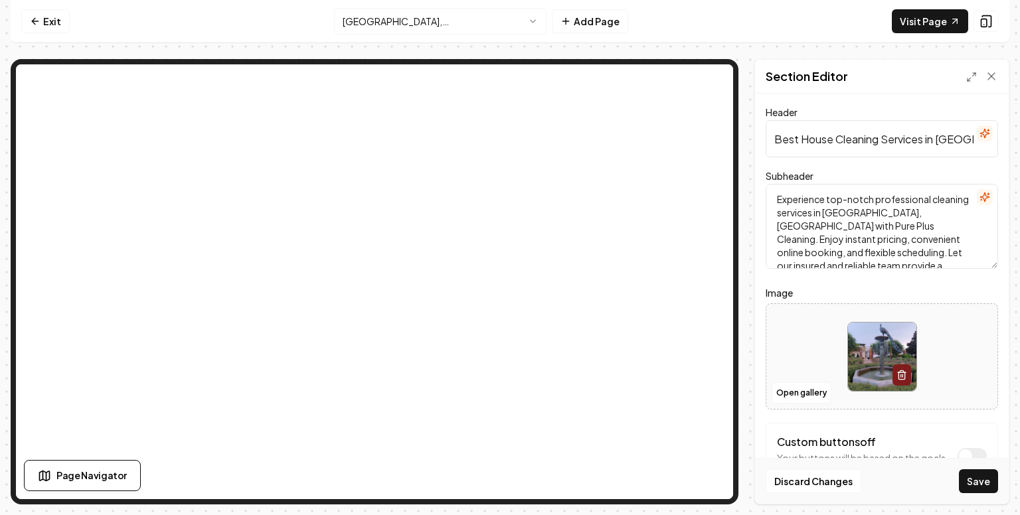
click at [897, 251] on textarea "Experience top-notch professional cleaning services in [GEOGRAPHIC_DATA], [GEOG…" at bounding box center [882, 226] width 232 height 85
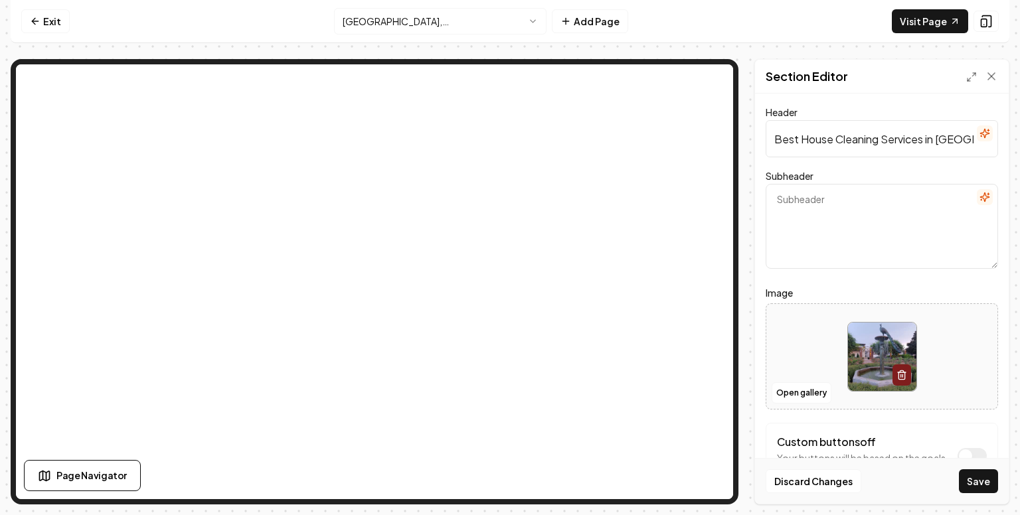
paste textarea "Reliable, professional, and family-focused house cleaning services in [GEOGRAPH…"
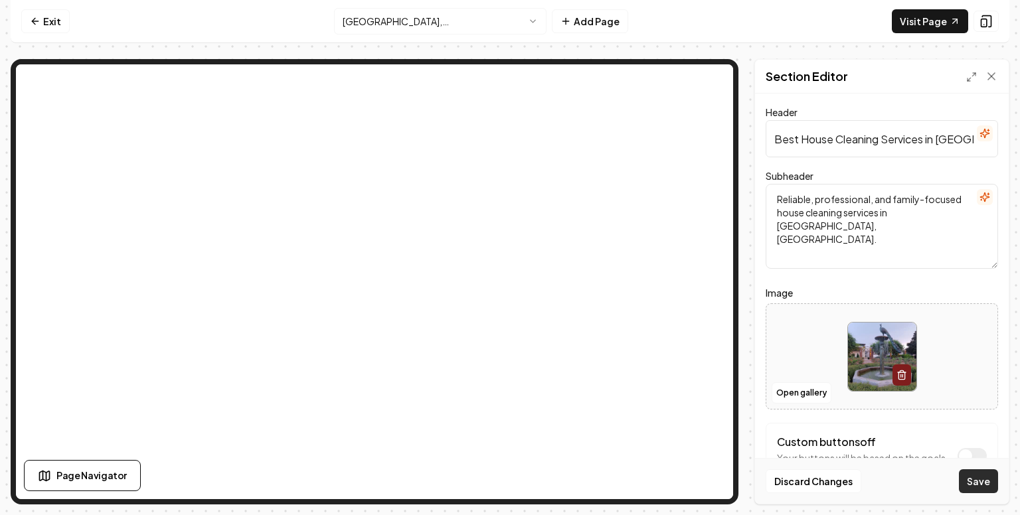
type textarea "Reliable, professional, and family-focused house cleaning services in [GEOGRAPH…"
click at [980, 482] on button "Save" at bounding box center [978, 482] width 39 height 24
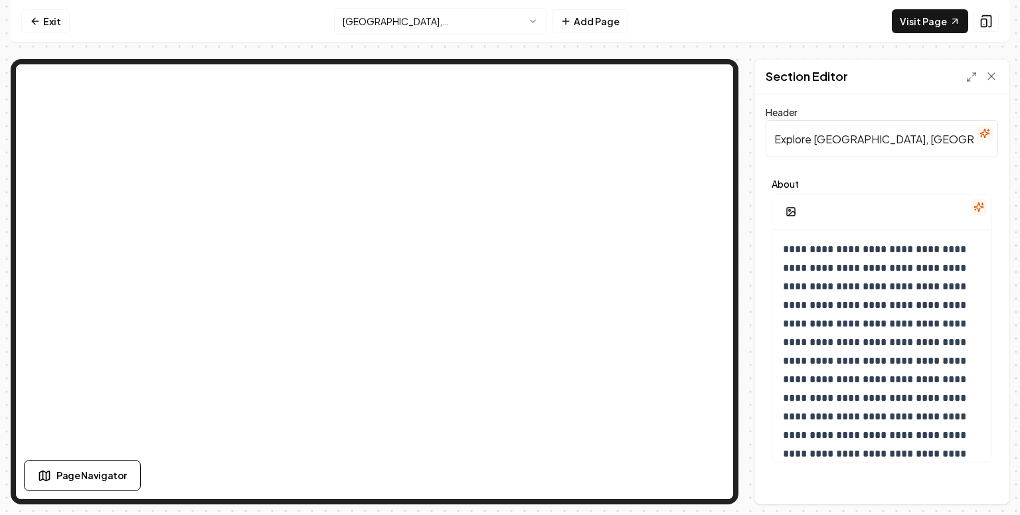
click at [452, 18] on html "**********" at bounding box center [510, 257] width 1020 height 515
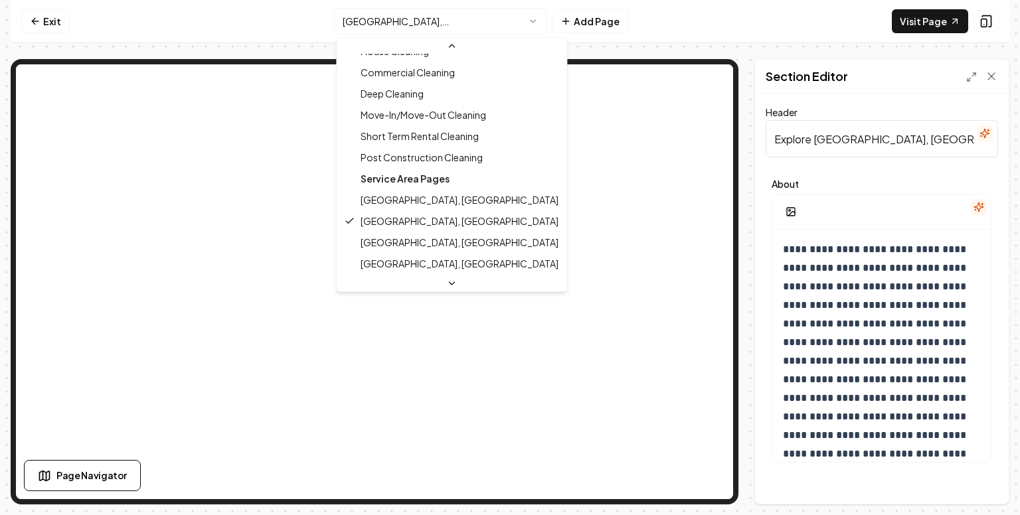
scroll to position [128, 0]
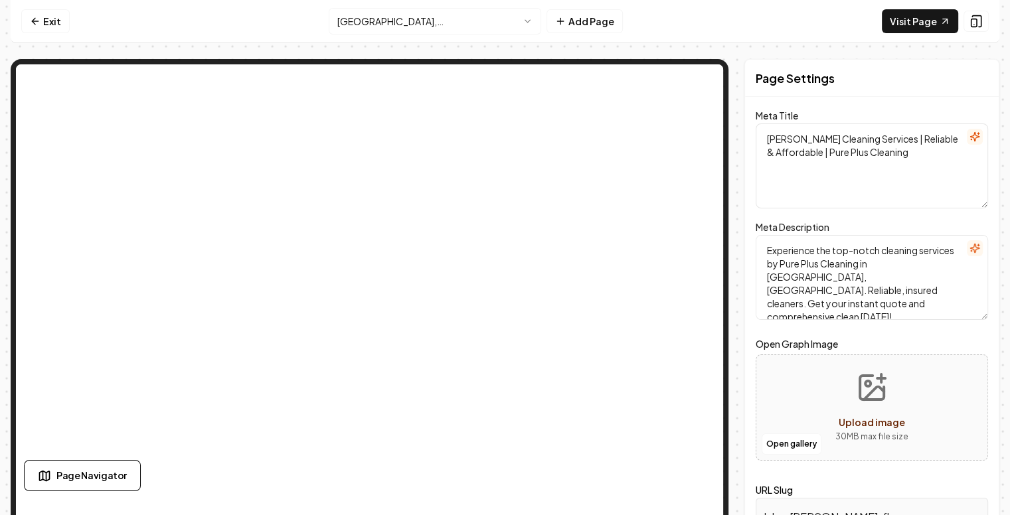
drag, startPoint x: 895, startPoint y: 137, endPoint x: 746, endPoint y: 135, distance: 148.8
click at [746, 135] on div "Page Settings Meta Title [PERSON_NAME] Cleaning Services | Reliable & Affordabl…" at bounding box center [505, 304] width 989 height 490
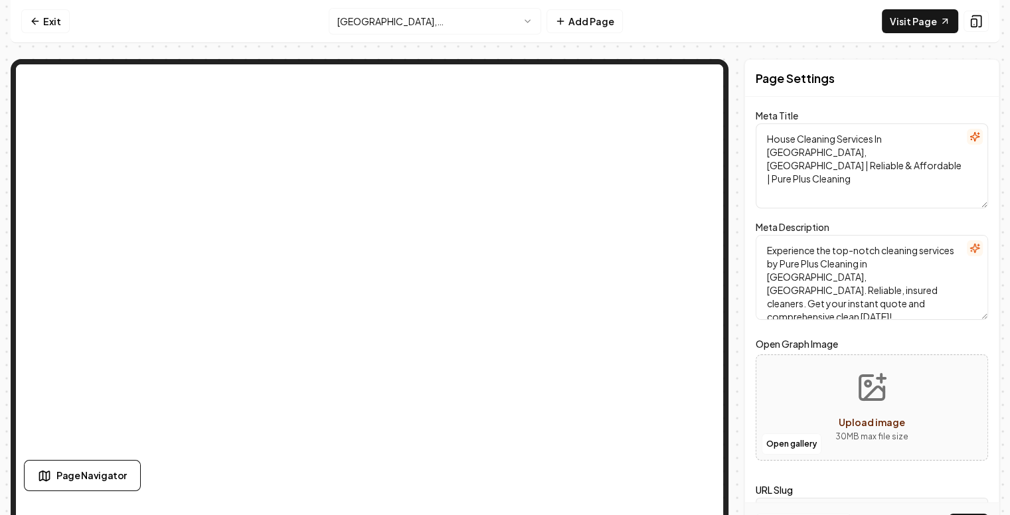
drag, startPoint x: 963, startPoint y: 153, endPoint x: 868, endPoint y: 174, distance: 97.2
click at [868, 174] on textarea "House Cleaning Services In [GEOGRAPHIC_DATA], [GEOGRAPHIC_DATA] | Reliable & Af…" at bounding box center [872, 166] width 232 height 85
click at [863, 155] on textarea "House Cleaning Services In [GEOGRAPHIC_DATA], [GEOGRAPHIC_DATA] | Reliable & Af…" at bounding box center [872, 166] width 232 height 85
drag, startPoint x: 863, startPoint y: 155, endPoint x: 764, endPoint y: 138, distance: 99.7
click at [764, 138] on textarea "House Cleaning Services In [GEOGRAPHIC_DATA], [GEOGRAPHIC_DATA] | Pure Plus Cle…" at bounding box center [872, 166] width 232 height 85
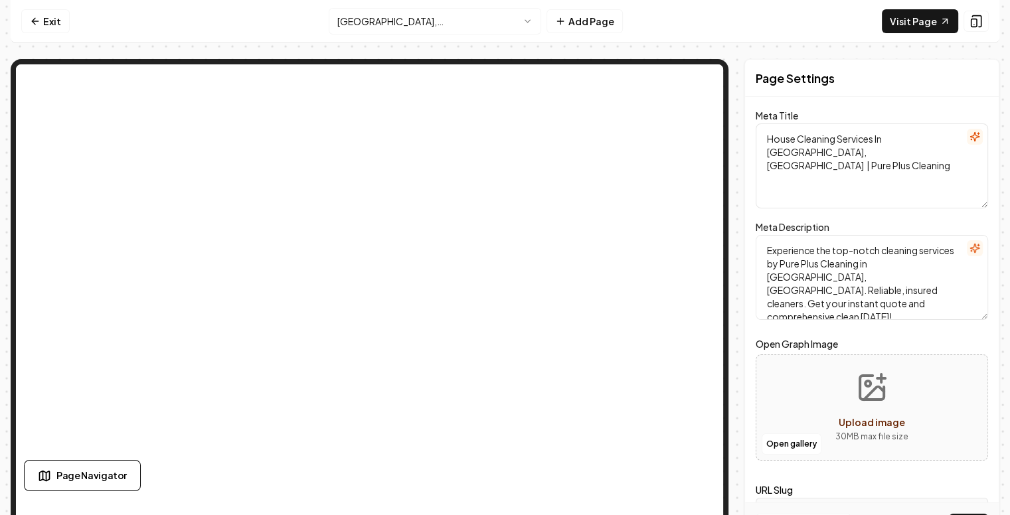
type textarea "House Cleaning Services In [GEOGRAPHIC_DATA], [GEOGRAPHIC_DATA] | Pure Plus Cle…"
click at [852, 279] on textarea "Experience the top-notch cleaning services by Pure Plus Cleaning in [GEOGRAPHIC…" at bounding box center [872, 277] width 232 height 85
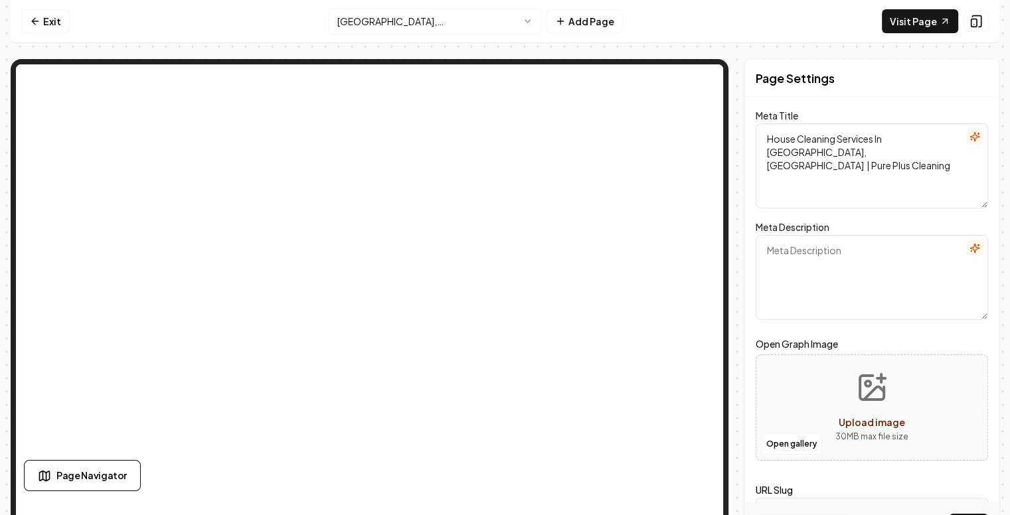
paste textarea "Pure Plus Cleaning provides professional house cleaning services in [GEOGRAPHIC…"
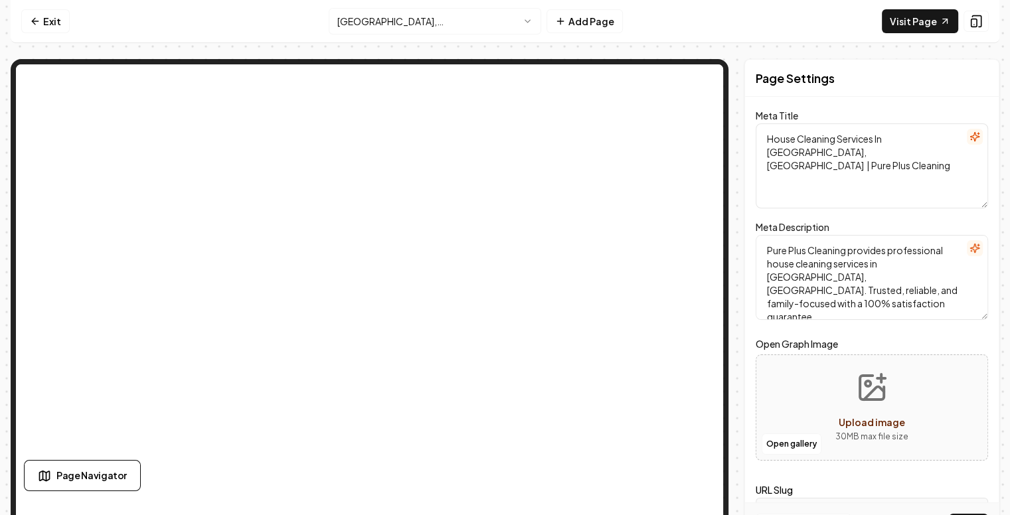
type textarea "Pure Plus Cleaning provides professional house cleaning services in [GEOGRAPHIC…"
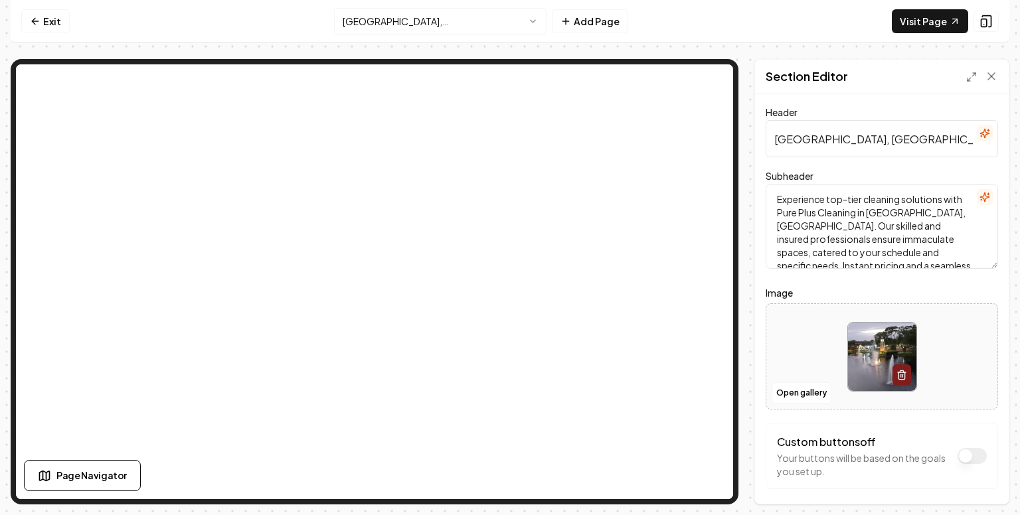
drag, startPoint x: 947, startPoint y: 138, endPoint x: 756, endPoint y: 139, distance: 191.3
click at [756, 139] on div "Header [GEOGRAPHIC_DATA], [GEOGRAPHIC_DATA] Cleaning Services Subheader Experie…" at bounding box center [882, 299] width 254 height 410
click at [791, 138] on input "House Cleaning Services In [GEOGRAPHIC_DATA], [GEOGRAPHIC_DATA]" at bounding box center [882, 138] width 232 height 37
type input "House Cleaning Services In [GEOGRAPHIC_DATA], [GEOGRAPHIC_DATA]"
click at [834, 261] on textarea "Experience top-tier cleaning solutions with Pure Plus Cleaning in [GEOGRAPHIC_D…" at bounding box center [882, 226] width 232 height 85
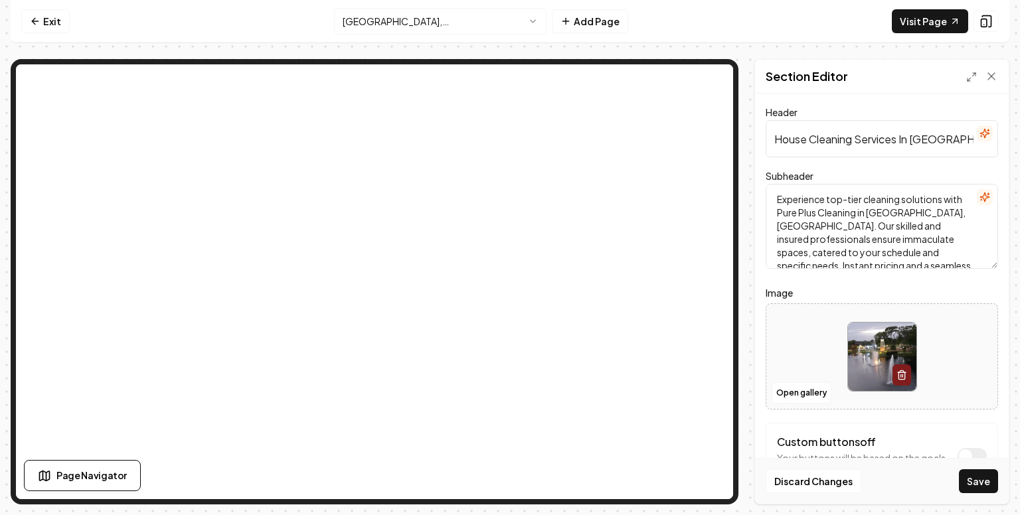
click at [858, 225] on textarea "Experience top-tier cleaning solutions with Pure Plus Cleaning in [GEOGRAPHIC_D…" at bounding box center [882, 226] width 232 height 85
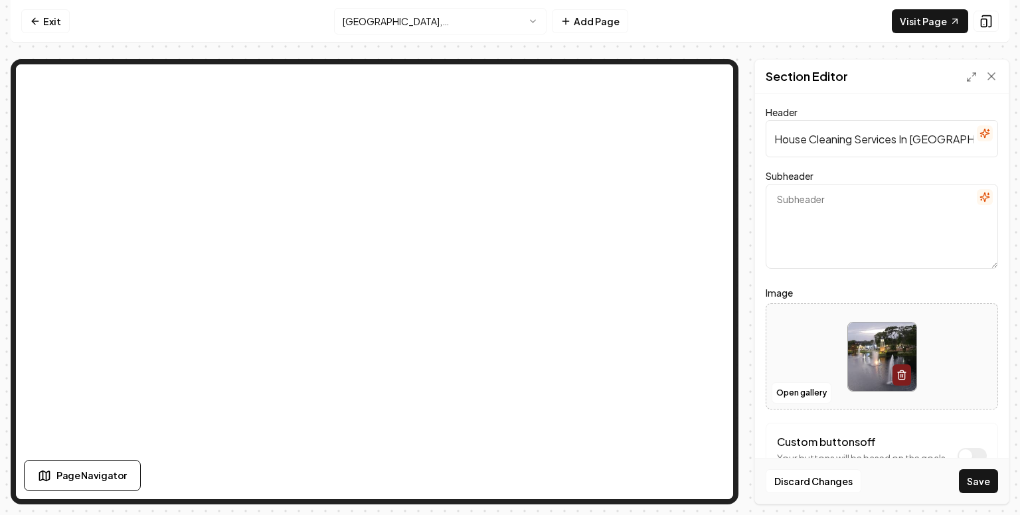
paste textarea "Reliable, professional, and family-focused house cleaning services in [GEOGRAPH…"
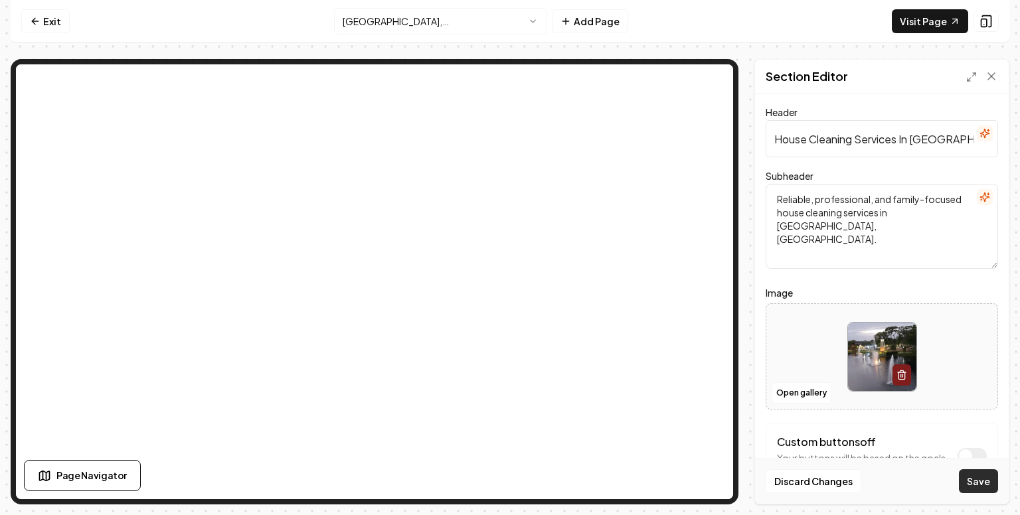
type textarea "Reliable, professional, and family-focused house cleaning services in [GEOGRAPH…"
click at [980, 474] on button "Save" at bounding box center [978, 482] width 39 height 24
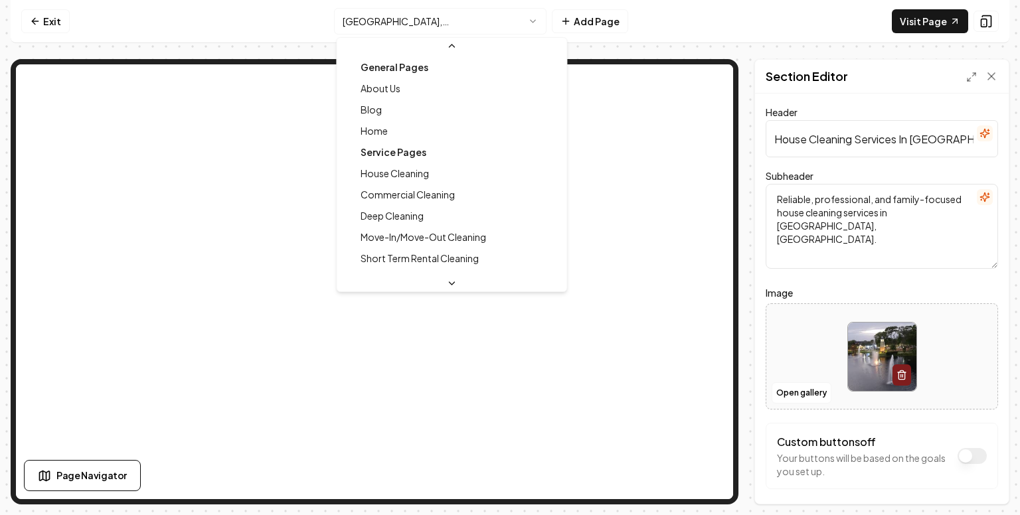
click at [525, 21] on html "Computer Required This feature is only available on a computer. Please switch t…" at bounding box center [510, 257] width 1020 height 515
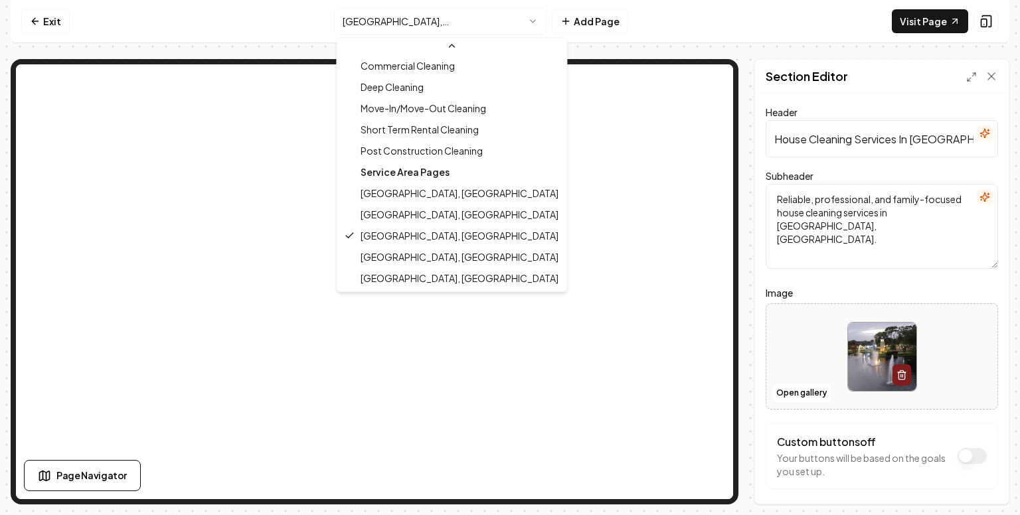
scroll to position [128, 0]
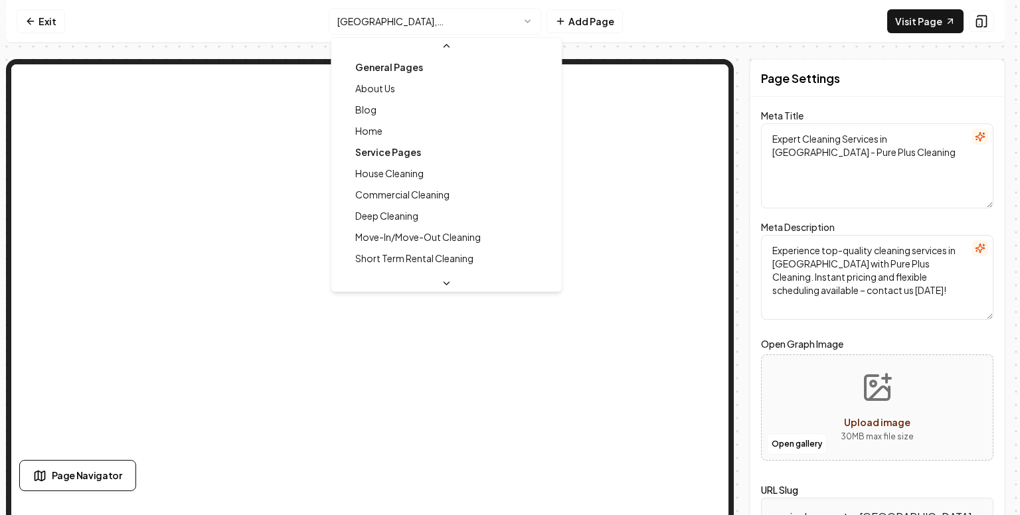
click at [519, 17] on html "Computer Required This feature is only available on a computer. Please switch t…" at bounding box center [510, 257] width 1020 height 515
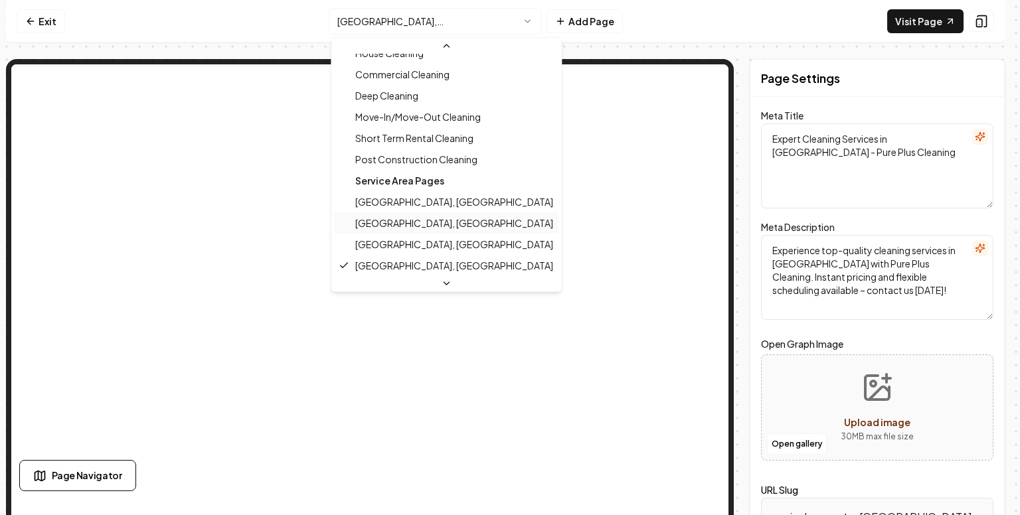
scroll to position [128, 0]
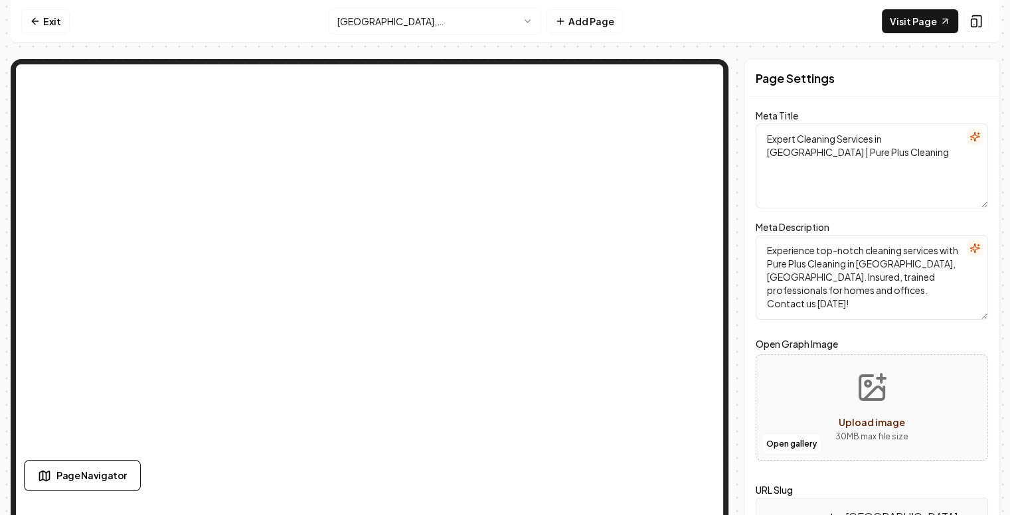
click at [957, 138] on textarea "Expert Cleaning Services in [GEOGRAPHIC_DATA] | Pure Plus Cleaning" at bounding box center [872, 166] width 232 height 85
type textarea "Expert Cleaning Services in [GEOGRAPHIC_DATA], [GEOGRAPHIC_DATA] | Pure Plus Cl…"
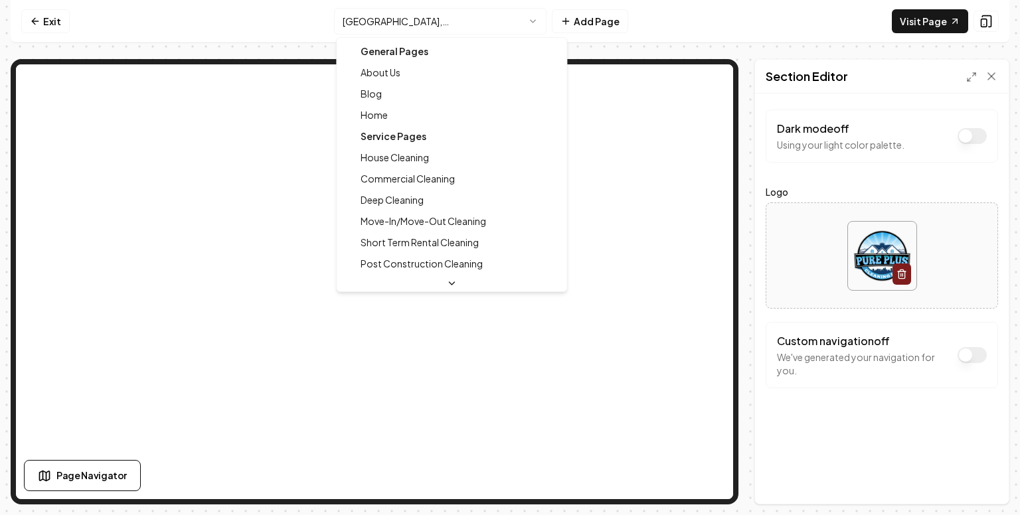
click at [529, 17] on html "Computer Required This feature is only available on a computer. Please switch t…" at bounding box center [510, 257] width 1020 height 515
